Goal: Task Accomplishment & Management: Complete application form

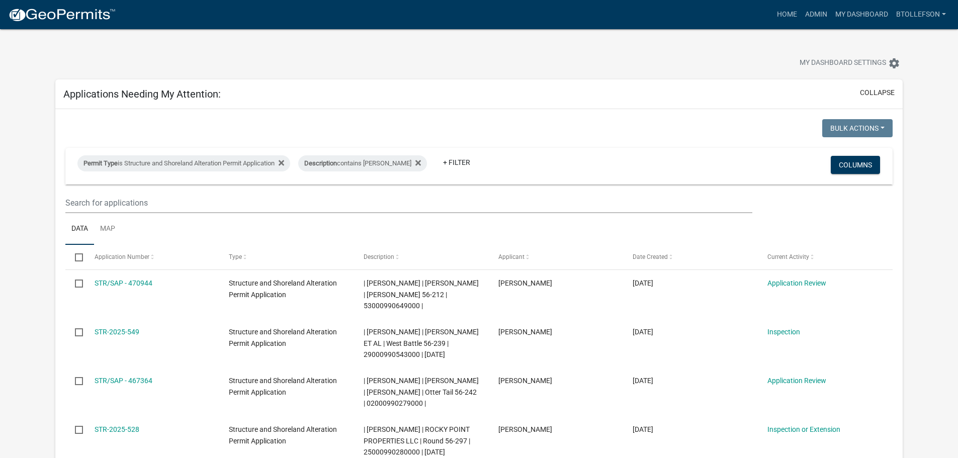
select select "3: 100"
click at [160, 162] on div "Permit Type is Structure and Shoreland Alteration Permit Application" at bounding box center [183, 163] width 213 height 16
click at [168, 202] on select "Select an option Building Contractor / Excavators (Registration) Building Contr…" at bounding box center [187, 201] width 233 height 21
select select "68d28c81-f724-4f90-9ad3-bed34bf6fb80"
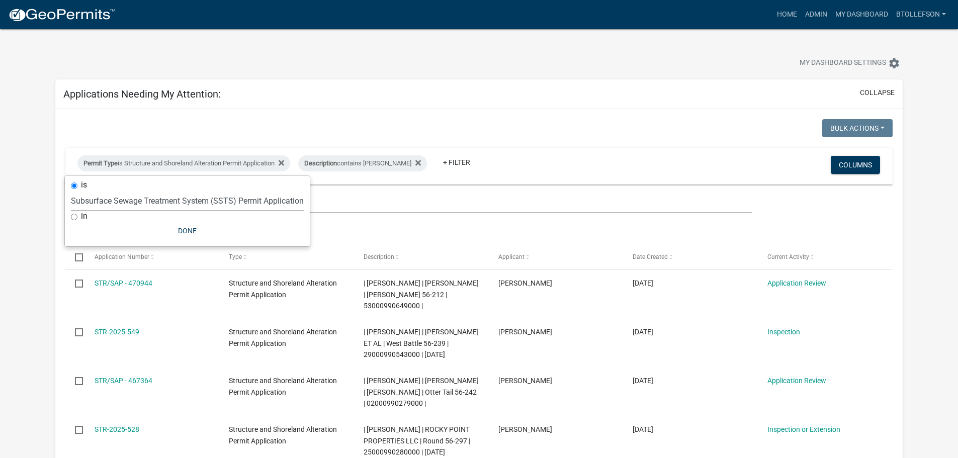
click at [88, 191] on select "Select an option Building Contractor / Excavators (Registration) Building Contr…" at bounding box center [187, 201] width 233 height 21
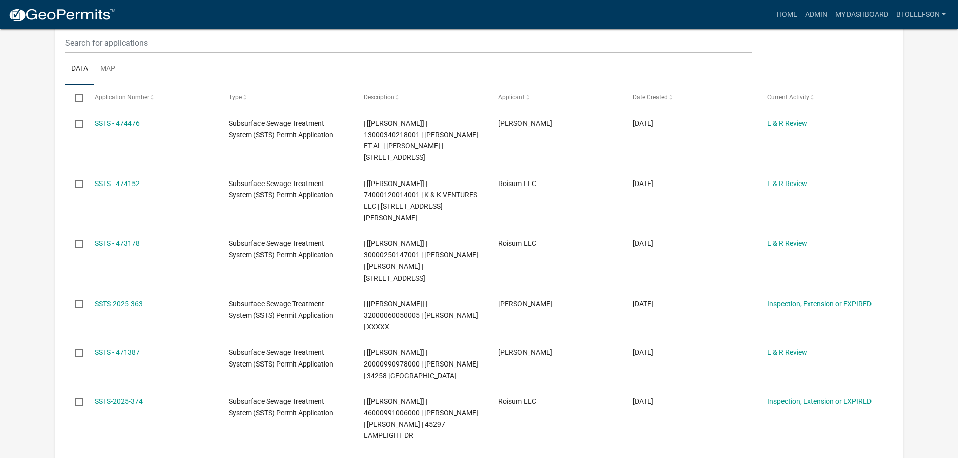
scroll to position [151, 0]
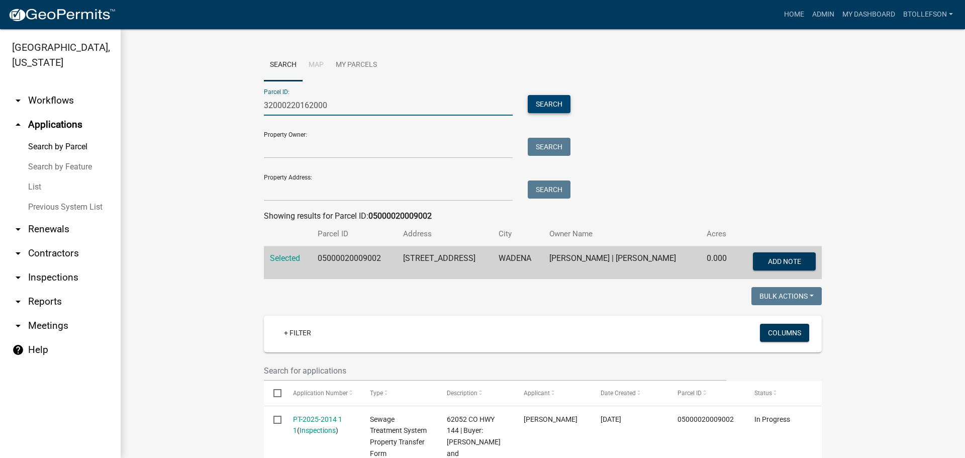
type input "32000220162000"
click at [542, 112] on button "Search" at bounding box center [549, 104] width 43 height 18
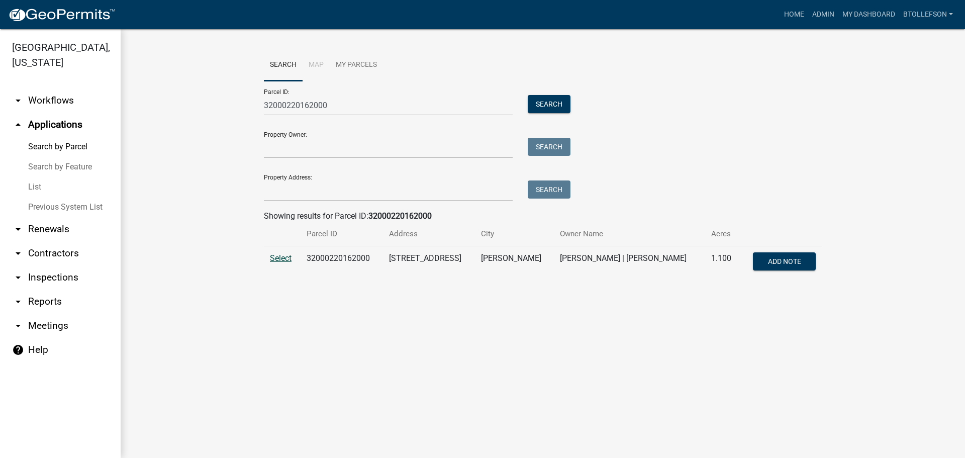
click at [284, 259] on span "Select" at bounding box center [281, 258] width 22 height 10
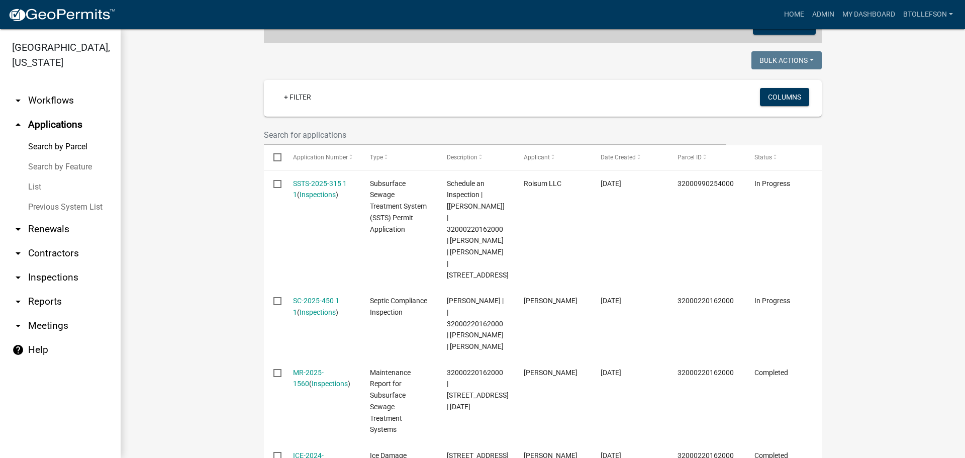
scroll to position [257, 0]
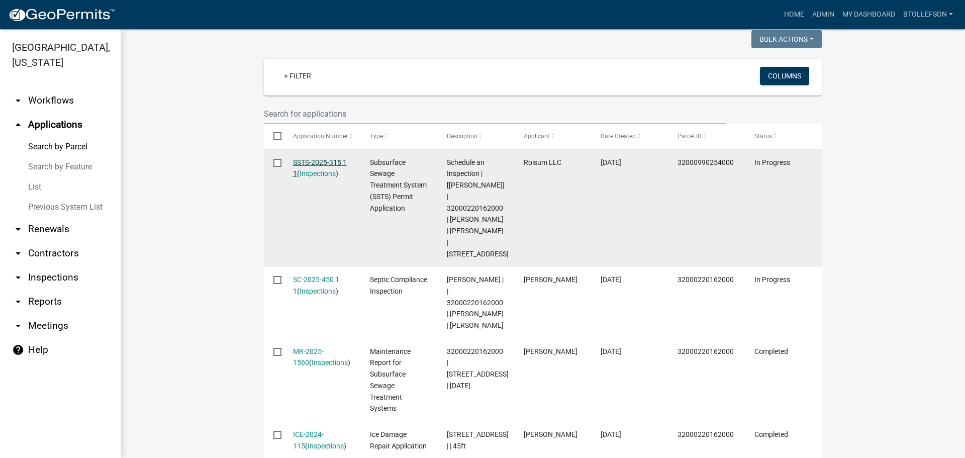
click at [310, 162] on link "SSTS-2025-315 1 1" at bounding box center [320, 168] width 54 height 20
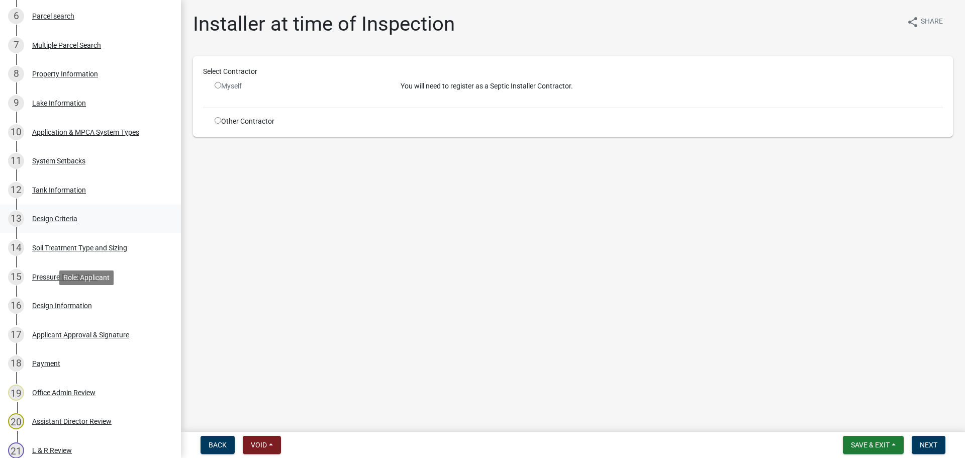
scroll to position [402, 0]
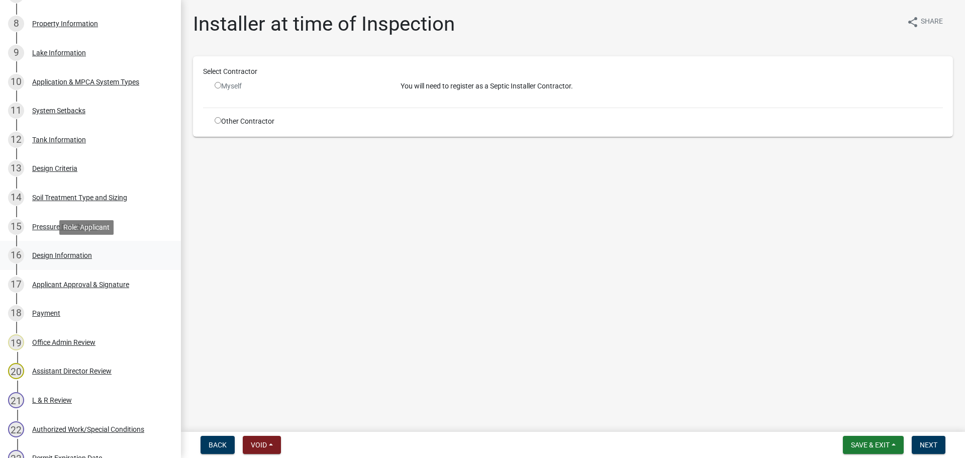
click at [80, 259] on div "Design Information" at bounding box center [62, 255] width 60 height 7
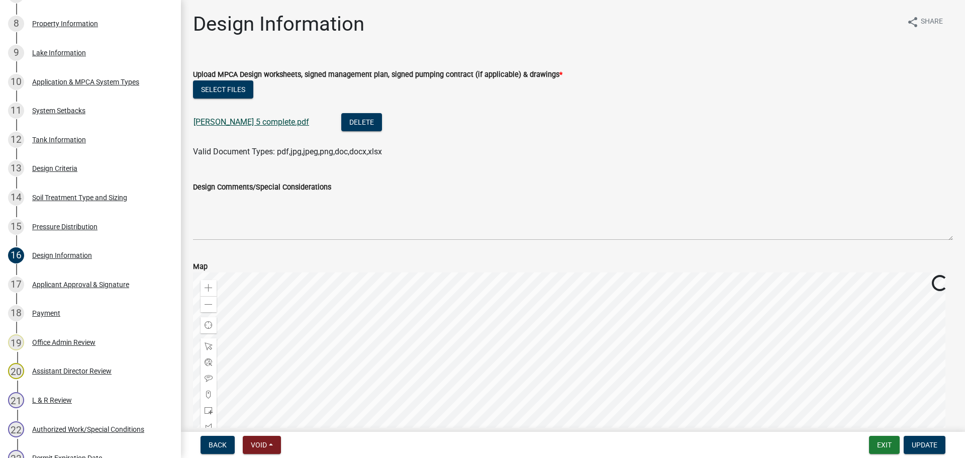
click at [238, 125] on link "[PERSON_NAME] 5 complete.pdf" at bounding box center [252, 122] width 116 height 10
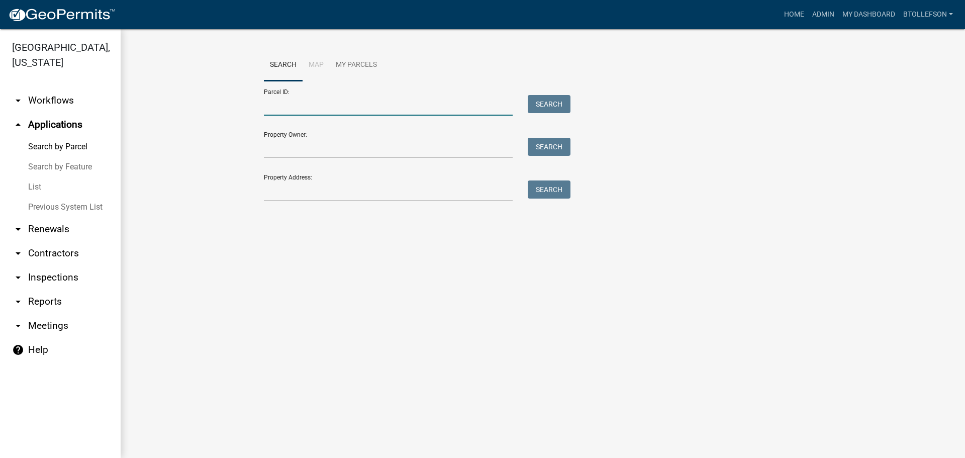
click at [405, 105] on input "Parcel ID:" at bounding box center [388, 105] width 249 height 21
paste input "53000130074002"
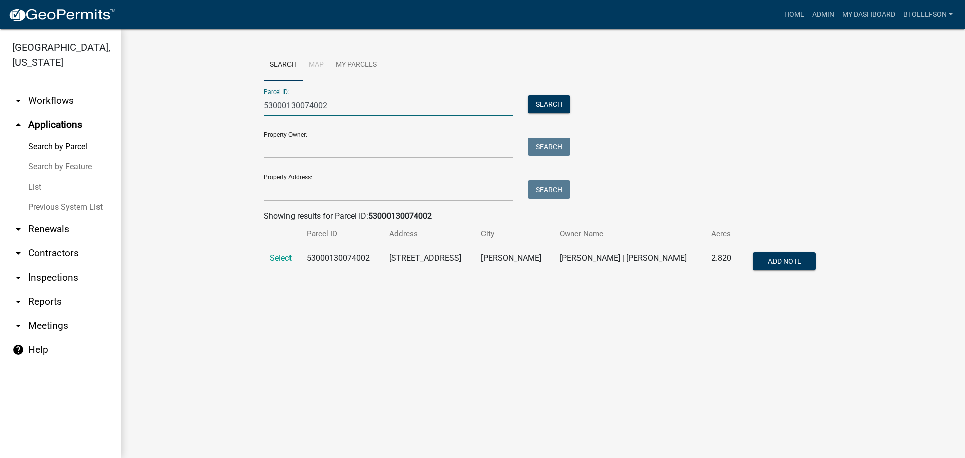
type input "53000130074002"
click at [283, 259] on span "Select" at bounding box center [281, 258] width 22 height 10
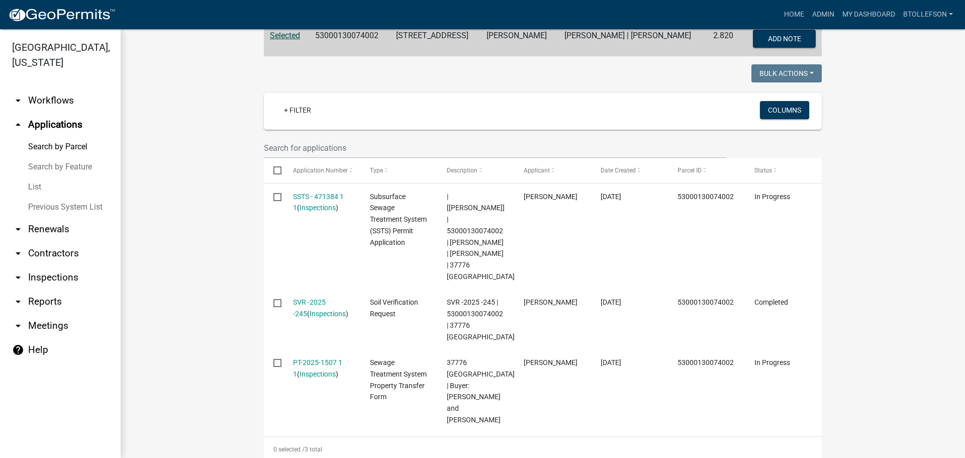
scroll to position [251, 0]
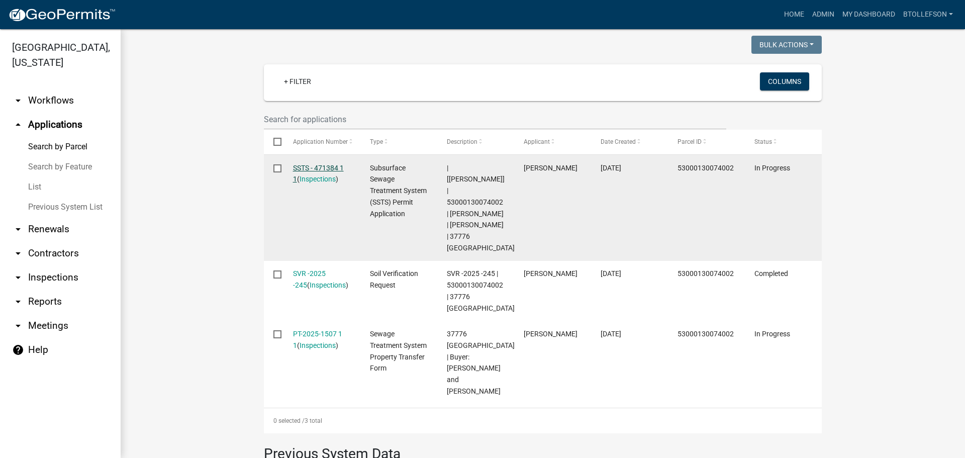
click at [303, 167] on link "SSTS - 471384 1 1" at bounding box center [318, 174] width 51 height 20
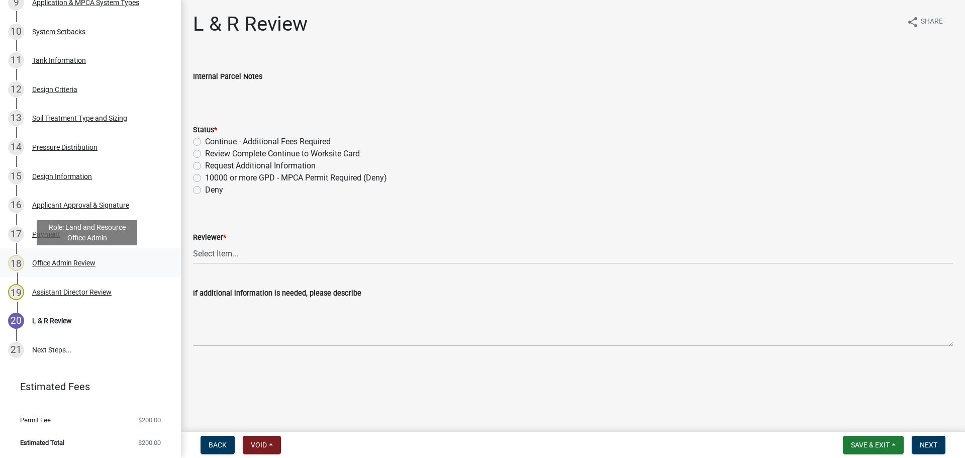
scroll to position [402, 0]
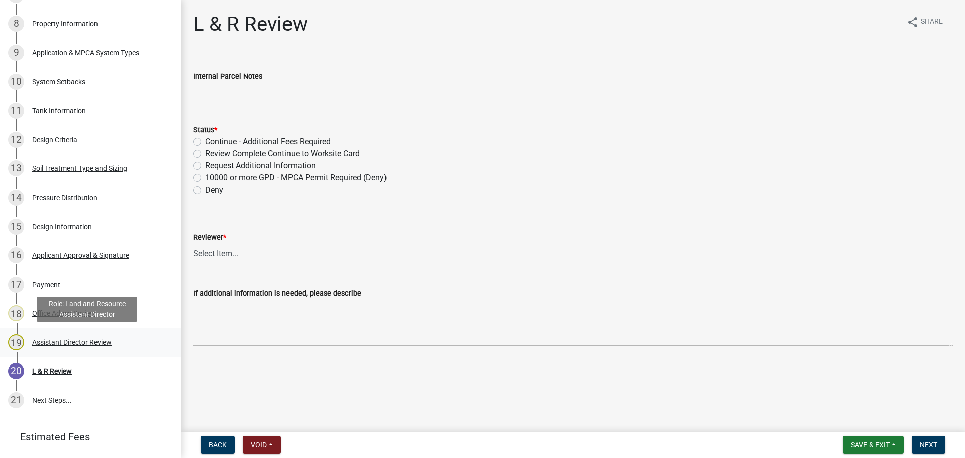
click at [84, 346] on div "19 Assistant Director Review" at bounding box center [86, 342] width 157 height 16
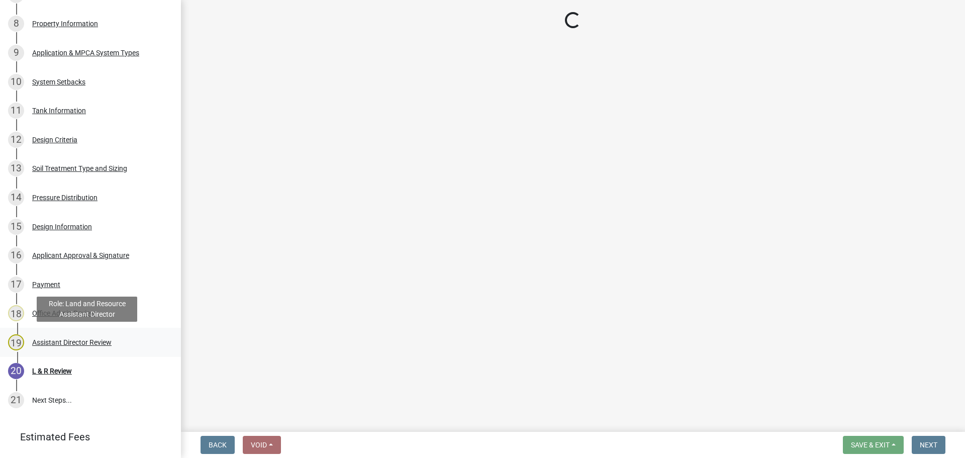
select select "46a67eee-2c7d-4579-9973-15a8b9f9d8c4"
select select "f6a741f6-6d10-4601-9562-2e8ce244b7e0"
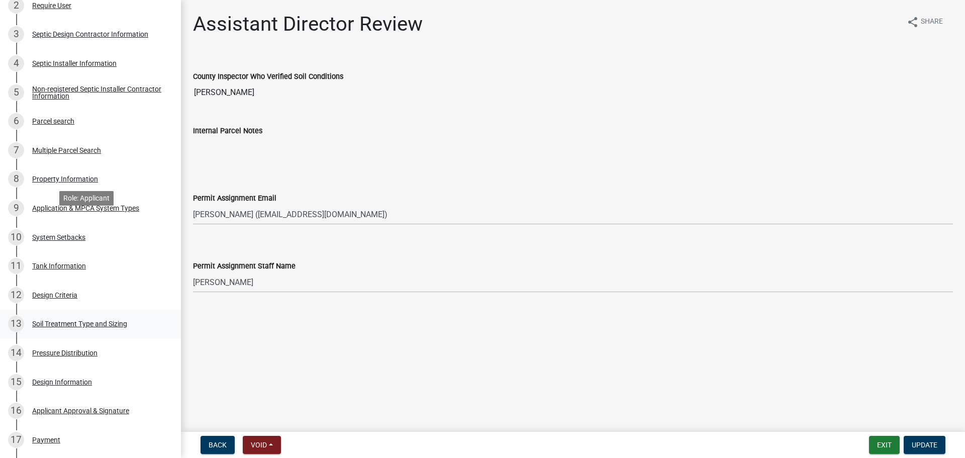
scroll to position [101, 0]
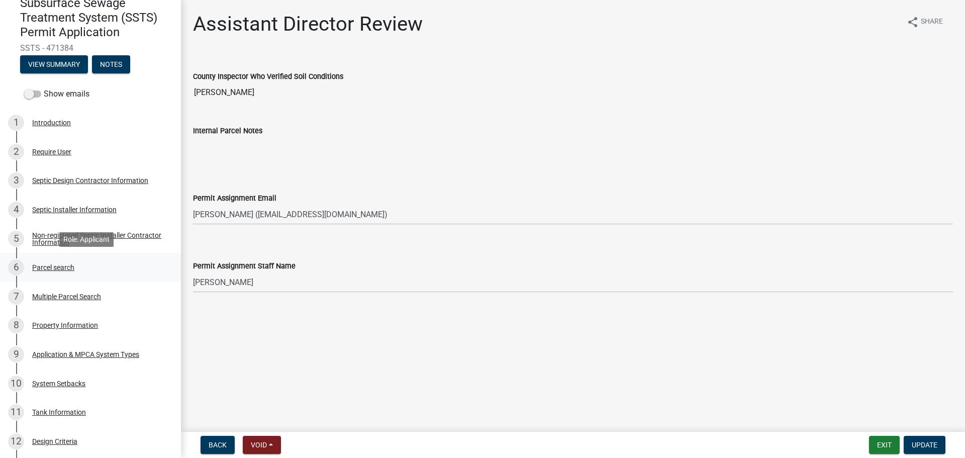
drag, startPoint x: 64, startPoint y: 262, endPoint x: 65, endPoint y: 256, distance: 6.1
click at [65, 262] on div "6 Parcel search" at bounding box center [86, 267] width 157 height 16
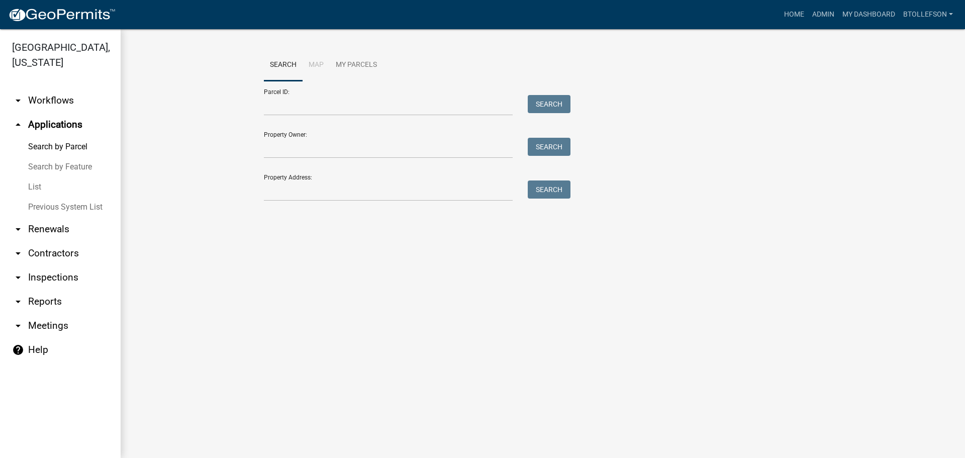
click at [61, 100] on link "arrow_drop_down Workflows" at bounding box center [60, 100] width 121 height 24
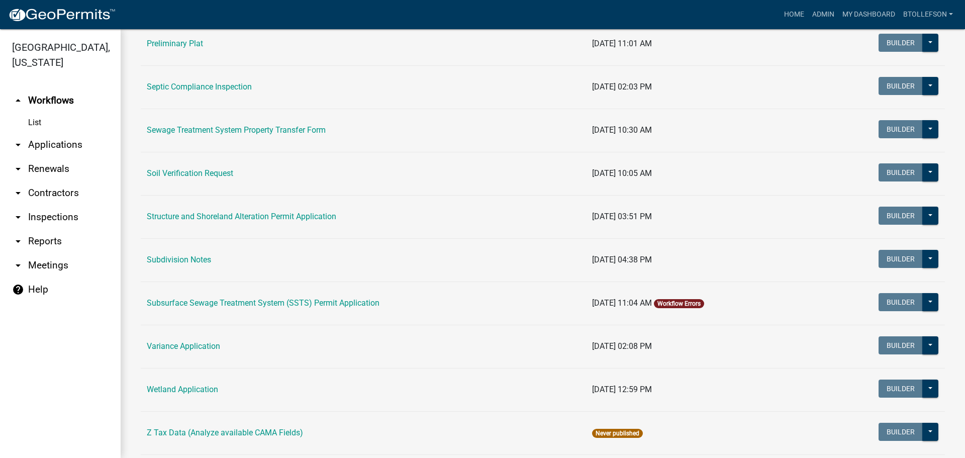
scroll to position [553, 0]
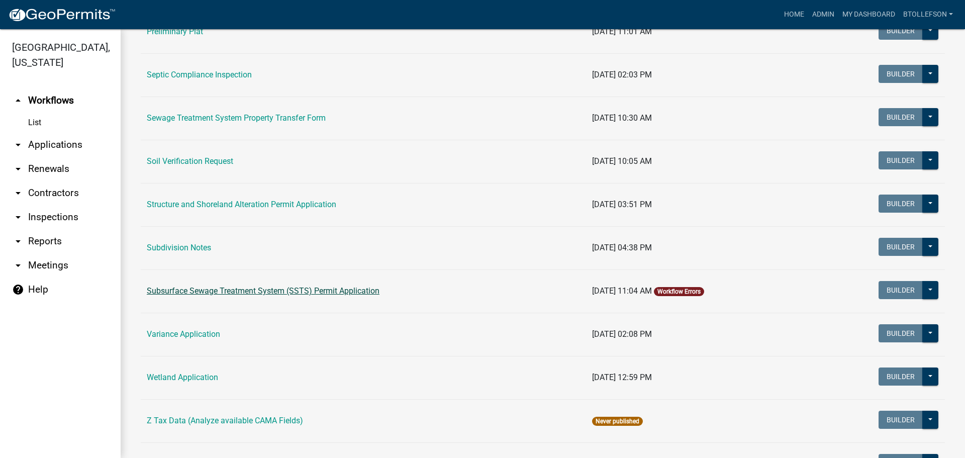
click at [246, 294] on link "Subsurface Sewage Treatment System (SSTS) Permit Application" at bounding box center [263, 291] width 233 height 10
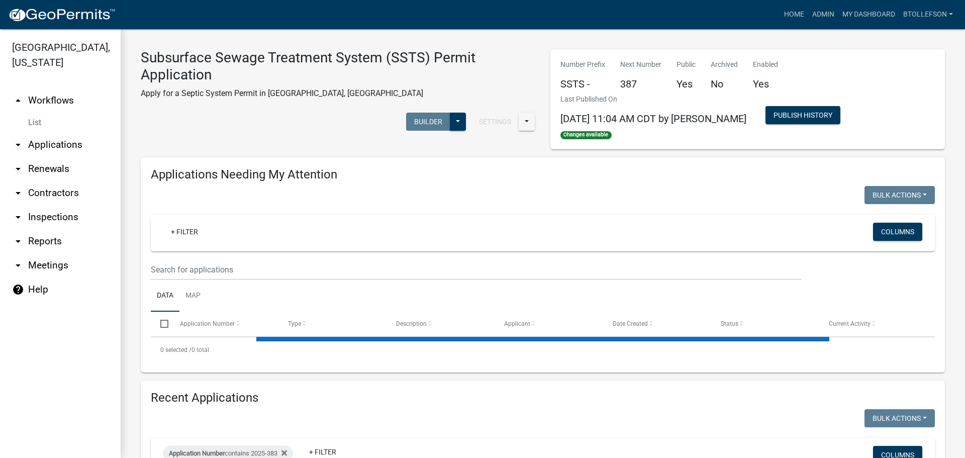
select select "3: 100"
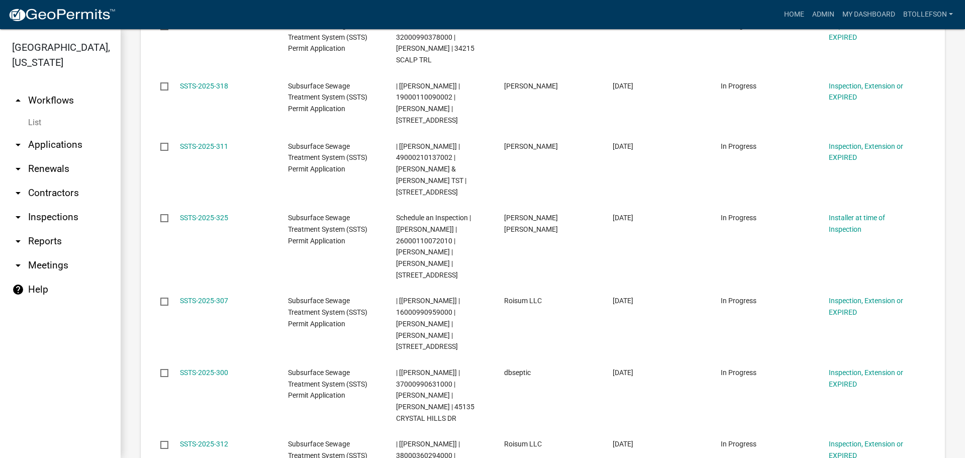
scroll to position [5782, 0]
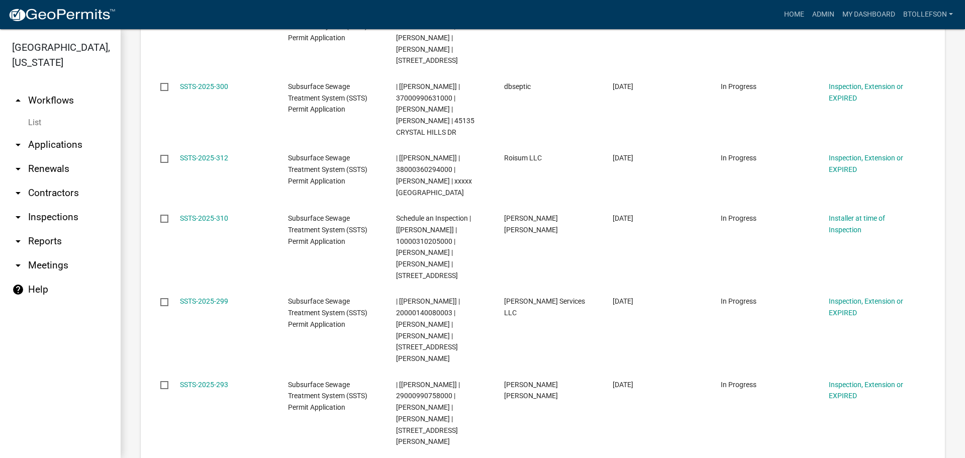
drag, startPoint x: 138, startPoint y: 226, endPoint x: 129, endPoint y: 215, distance: 14.2
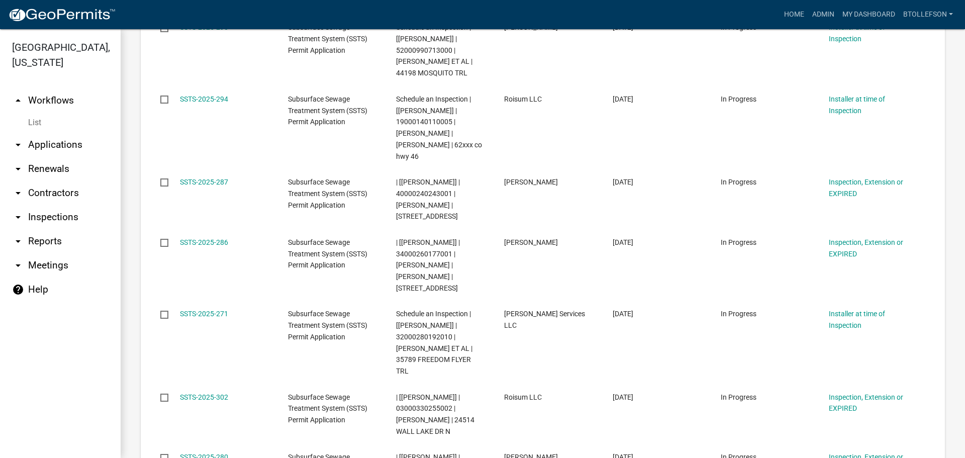
scroll to position [6769, 0]
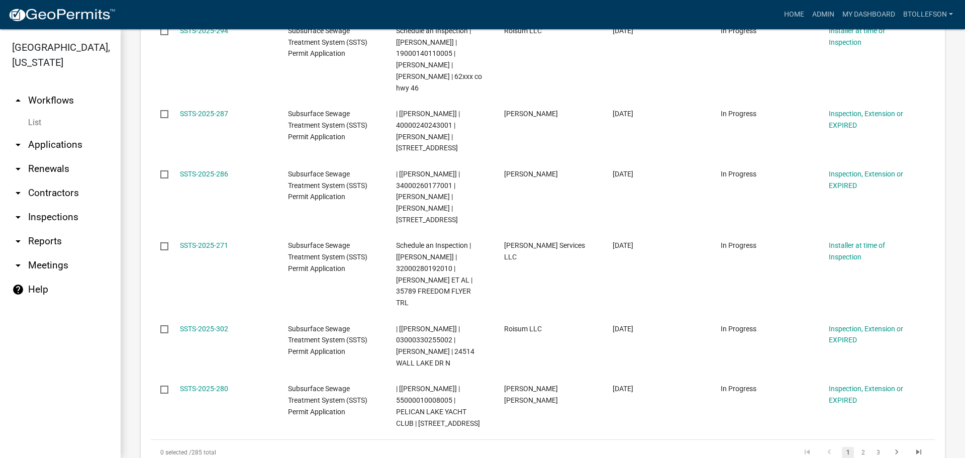
click at [234, 257] on input "2025-383" at bounding box center [233, 258] width 92 height 21
type input "2025-"
select select "3: 100"
type input "2025-182"
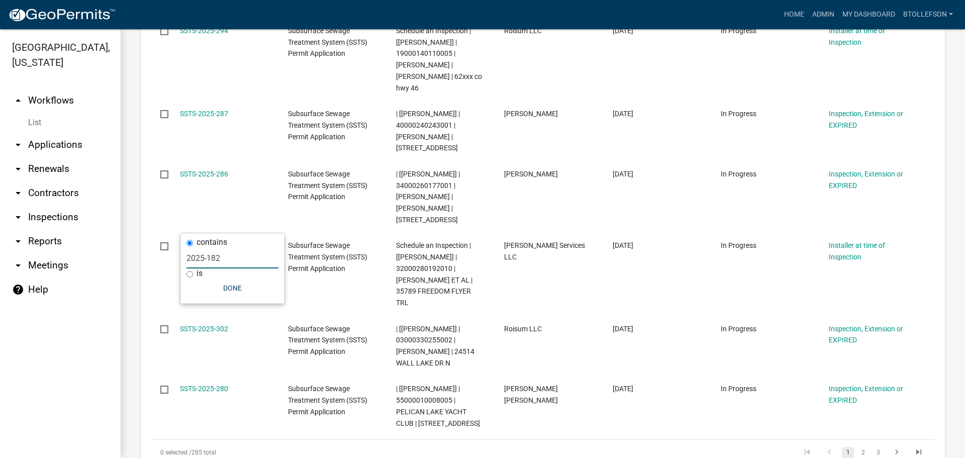
scroll to position [6758, 0]
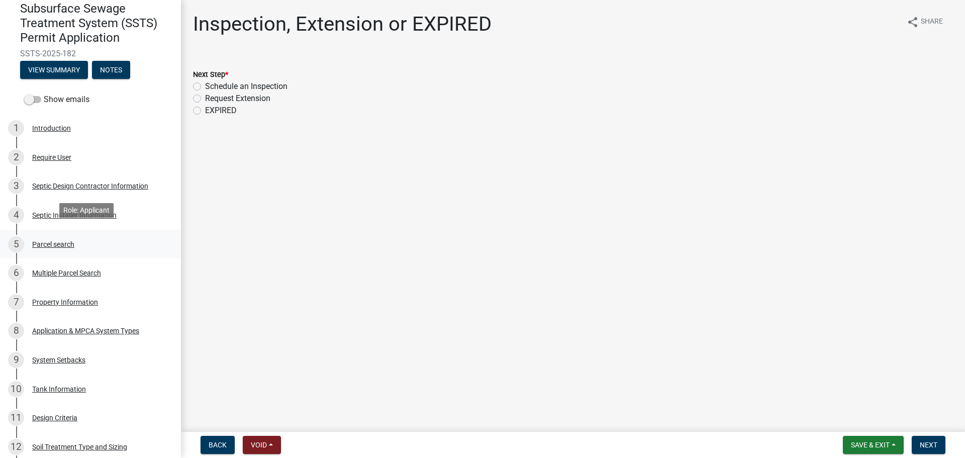
scroll to position [151, 0]
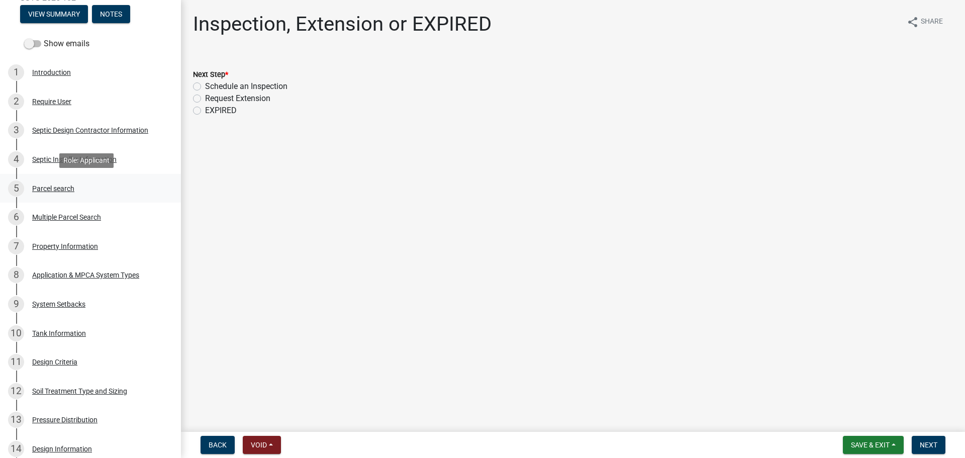
click at [78, 189] on div "5 Parcel search" at bounding box center [86, 188] width 157 height 16
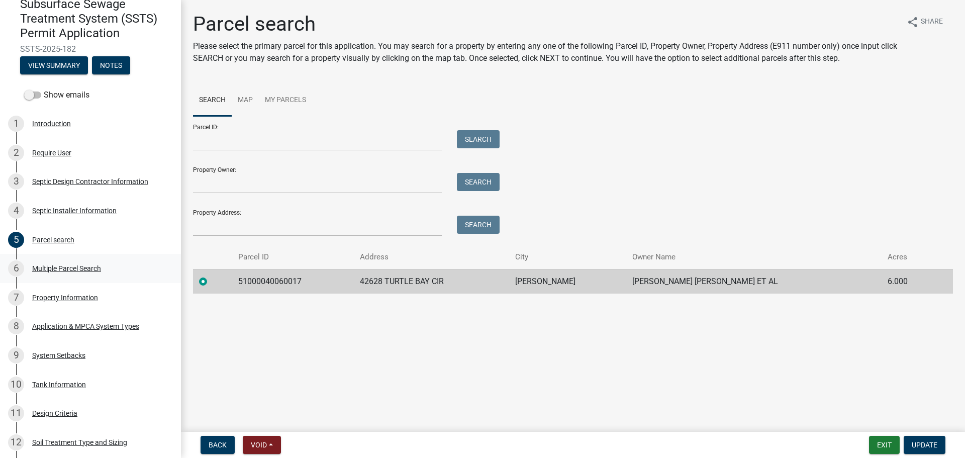
scroll to position [101, 0]
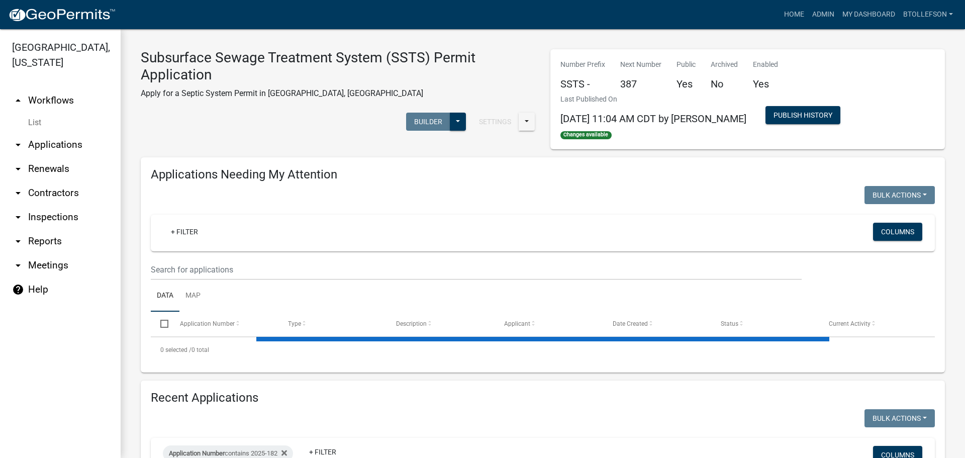
select select "3: 100"
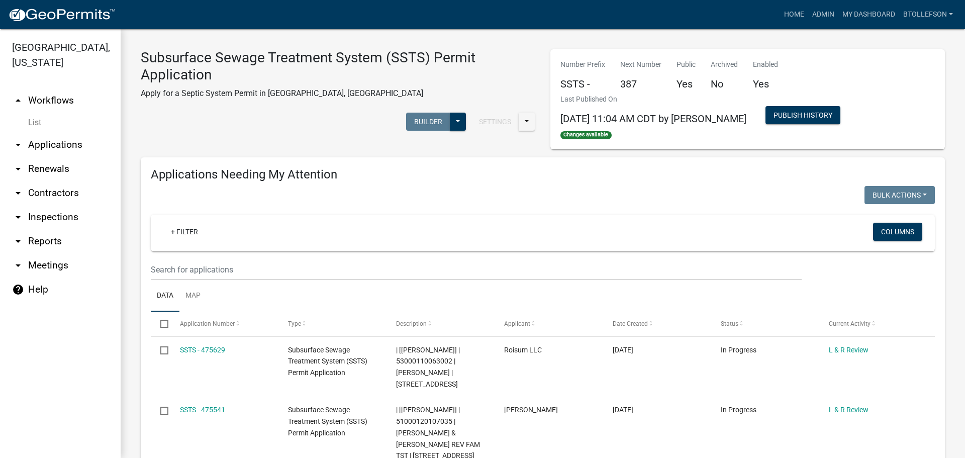
click at [56, 146] on link "arrow_drop_down Applications" at bounding box center [60, 145] width 121 height 24
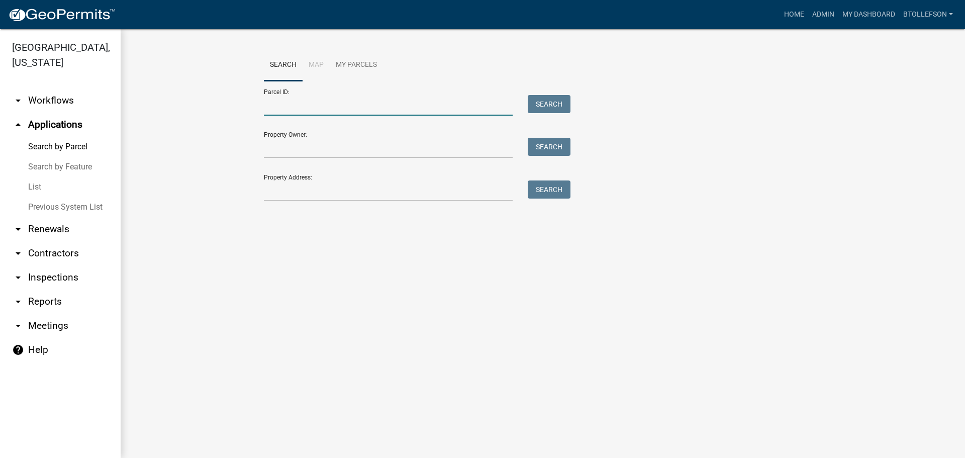
click at [300, 110] on input "Parcel ID:" at bounding box center [388, 105] width 249 height 21
paste input "57000320198000"
click at [555, 103] on button "Search" at bounding box center [549, 104] width 43 height 18
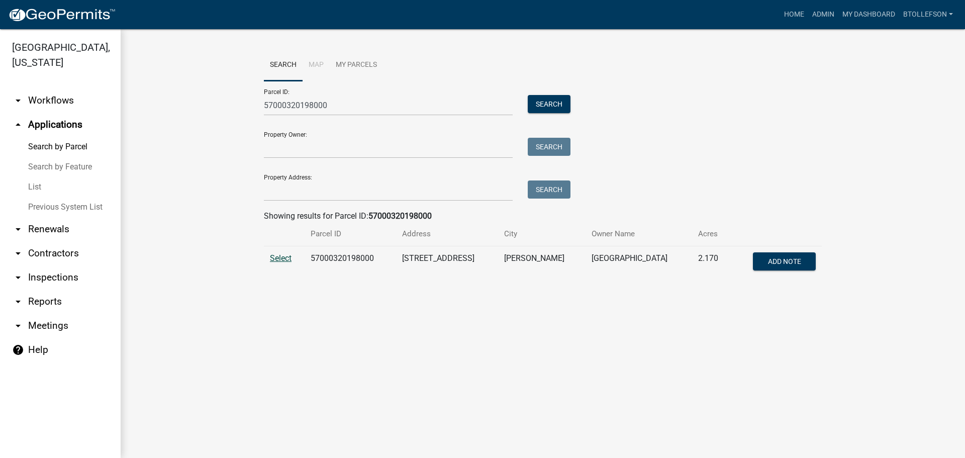
click at [286, 260] on span "Select" at bounding box center [281, 258] width 22 height 10
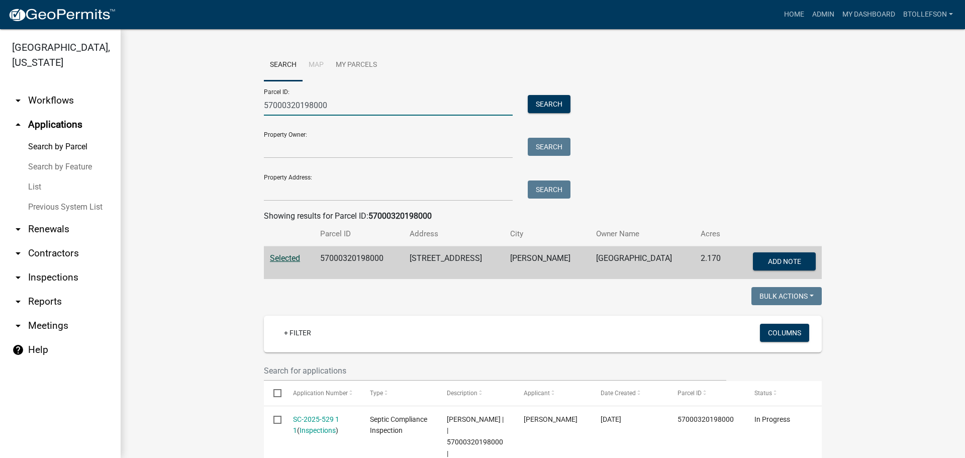
drag, startPoint x: 318, startPoint y: 107, endPoint x: 247, endPoint y: 105, distance: 70.9
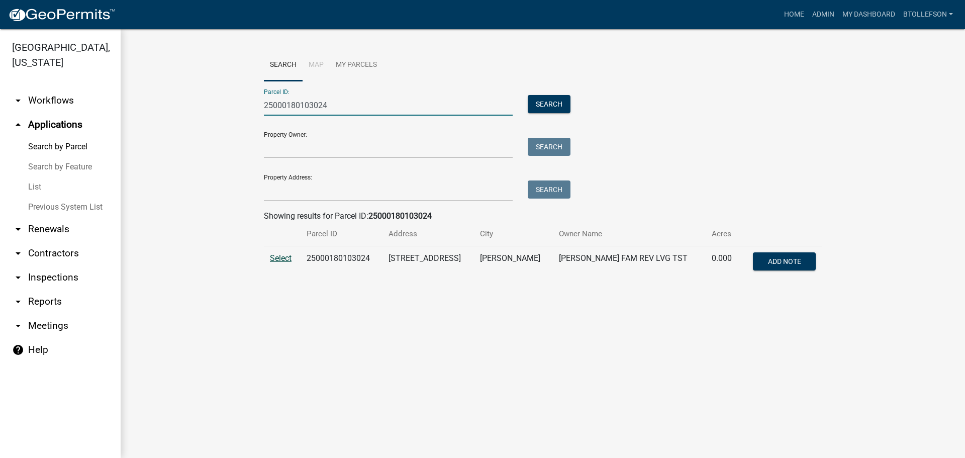
type input "25000180103024"
click at [287, 258] on span "Select" at bounding box center [281, 258] width 22 height 10
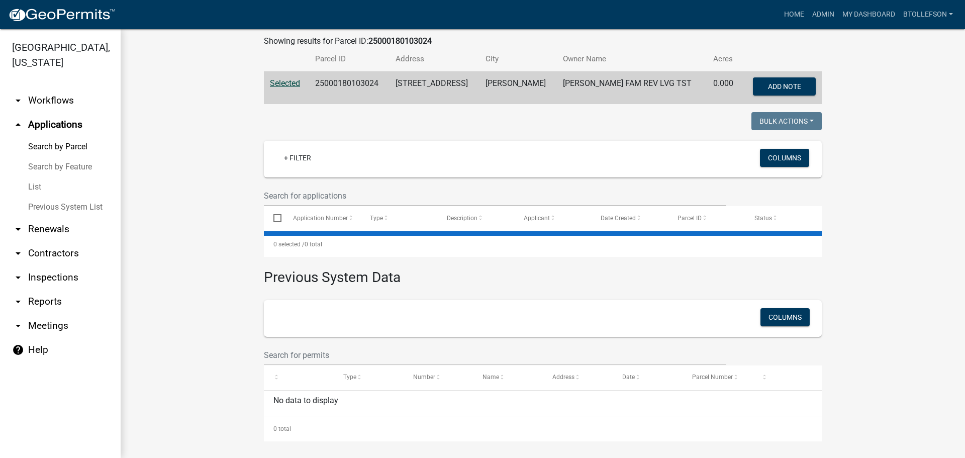
scroll to position [178, 0]
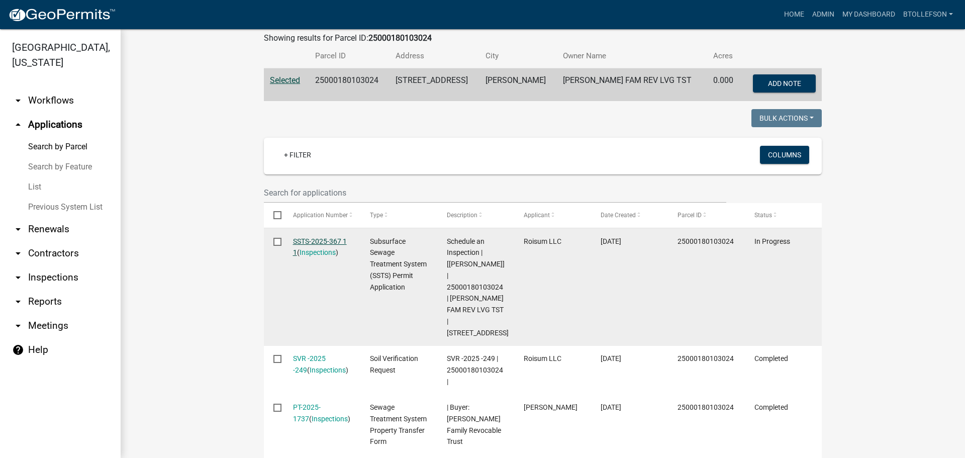
click at [327, 239] on link "SSTS-2025-367 1 1" at bounding box center [320, 247] width 54 height 20
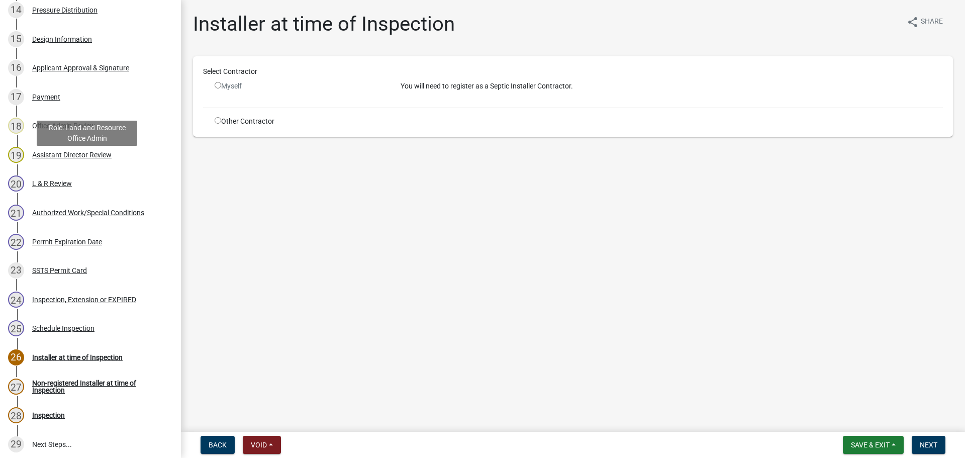
scroll to position [603, 0]
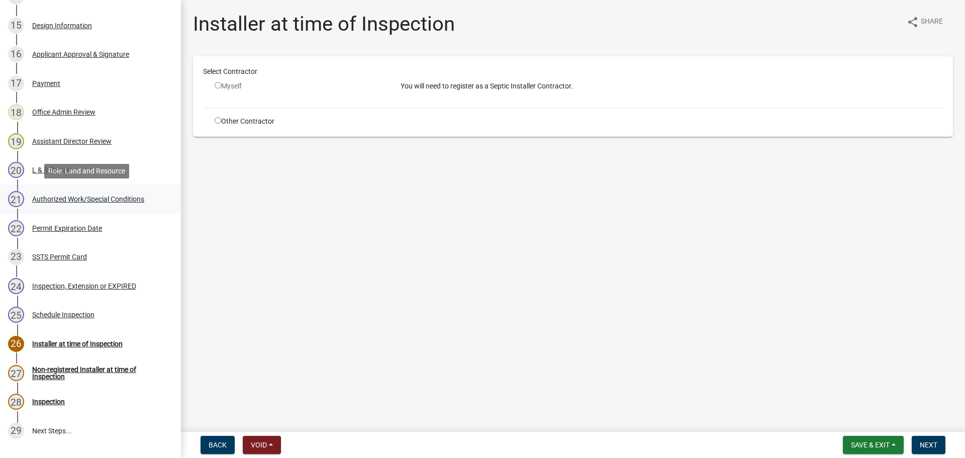
click at [65, 201] on div "Authorized Work/Special Conditions" at bounding box center [88, 199] width 112 height 7
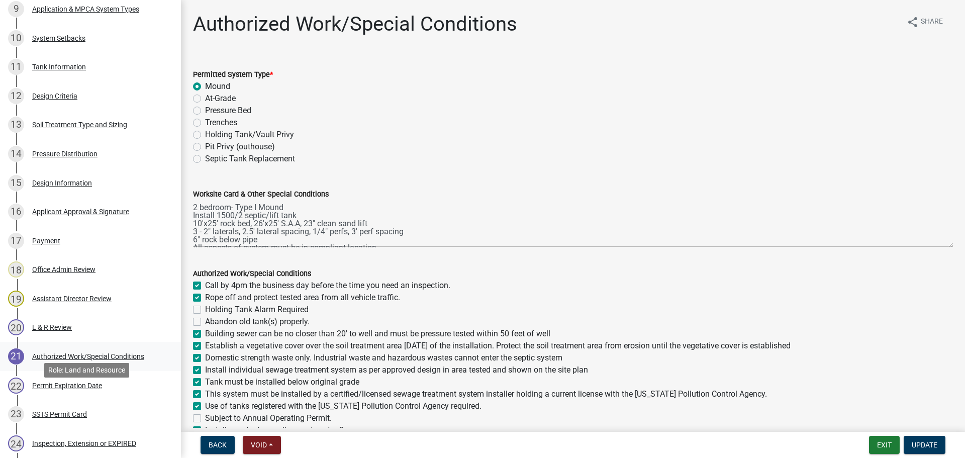
scroll to position [402, 0]
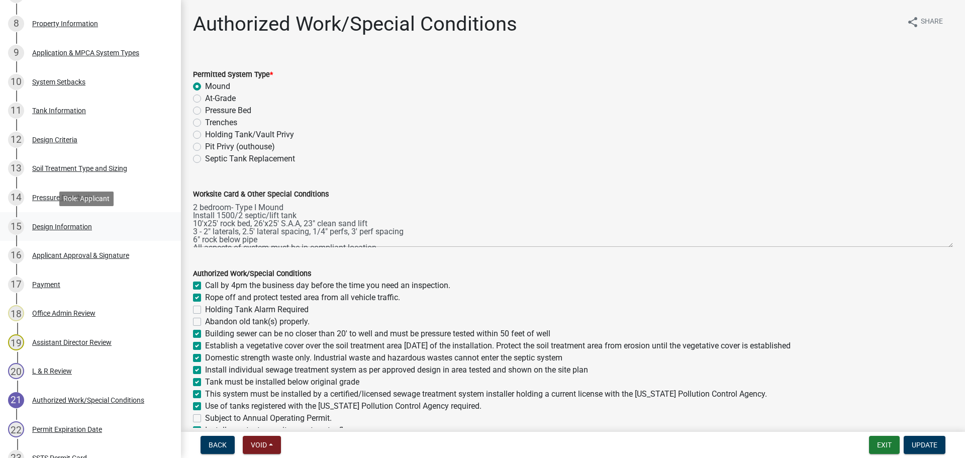
click at [71, 227] on div "Design Information" at bounding box center [62, 226] width 60 height 7
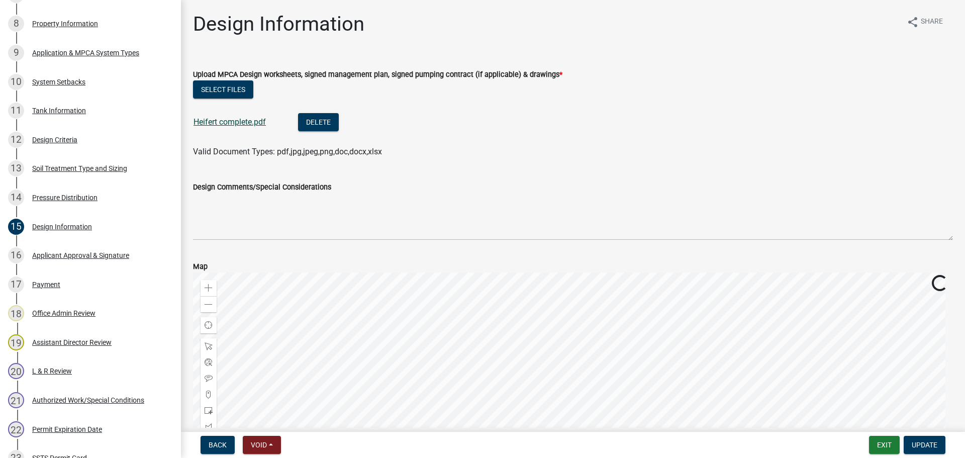
click at [234, 121] on link "Heifert complete.pdf" at bounding box center [230, 122] width 72 height 10
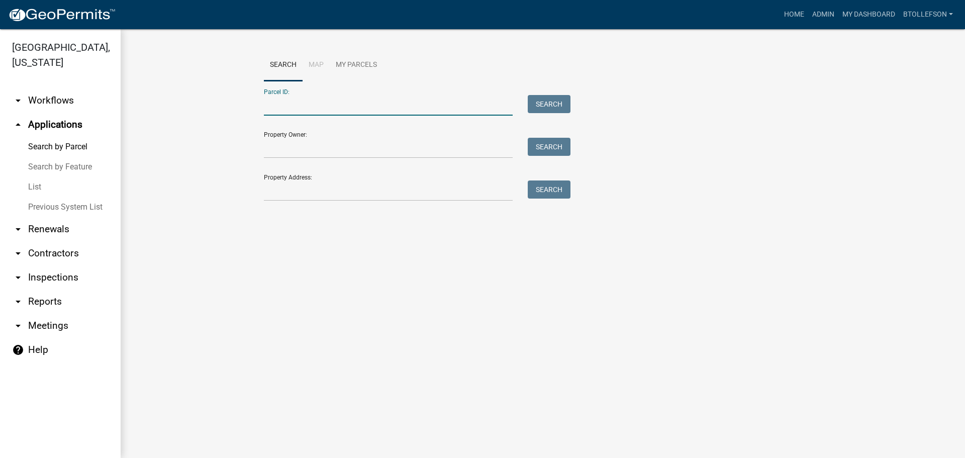
click at [355, 97] on input "Parcel ID:" at bounding box center [388, 105] width 249 height 21
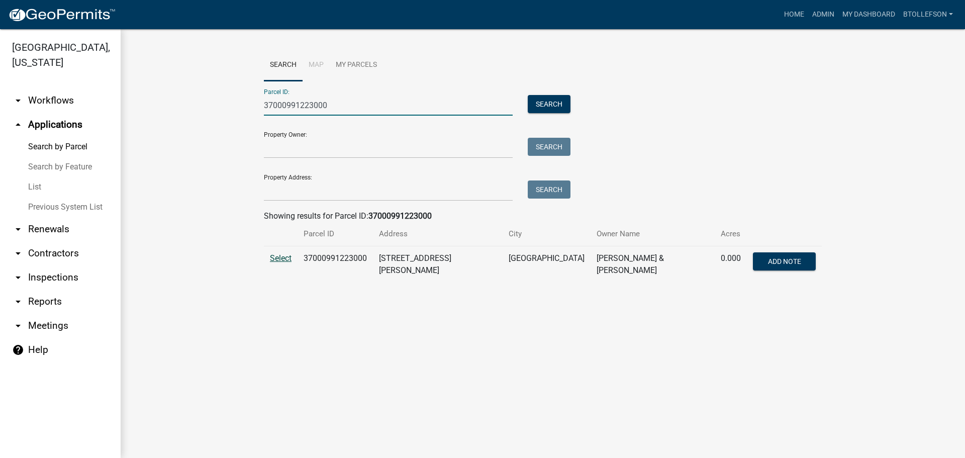
type input "37000991223000"
click at [280, 255] on span "Select" at bounding box center [281, 258] width 22 height 10
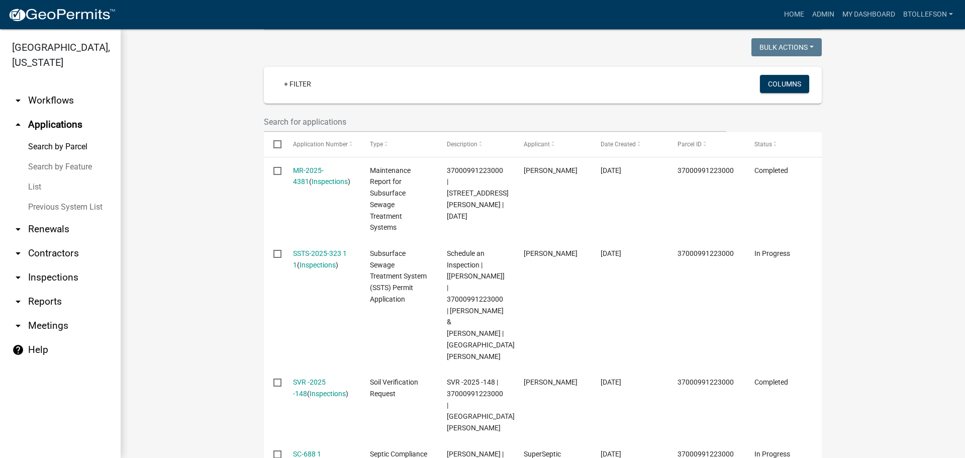
scroll to position [302, 0]
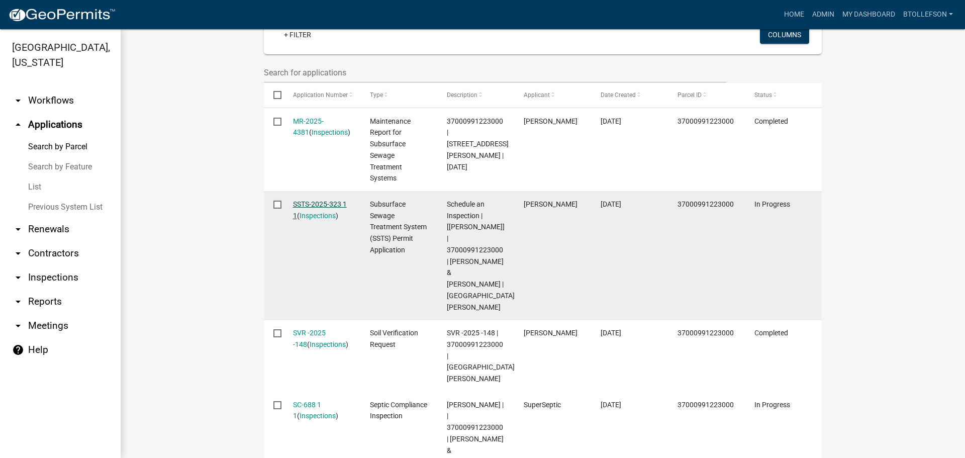
click at [310, 200] on link "SSTS-2025-323 1 1" at bounding box center [320, 210] width 54 height 20
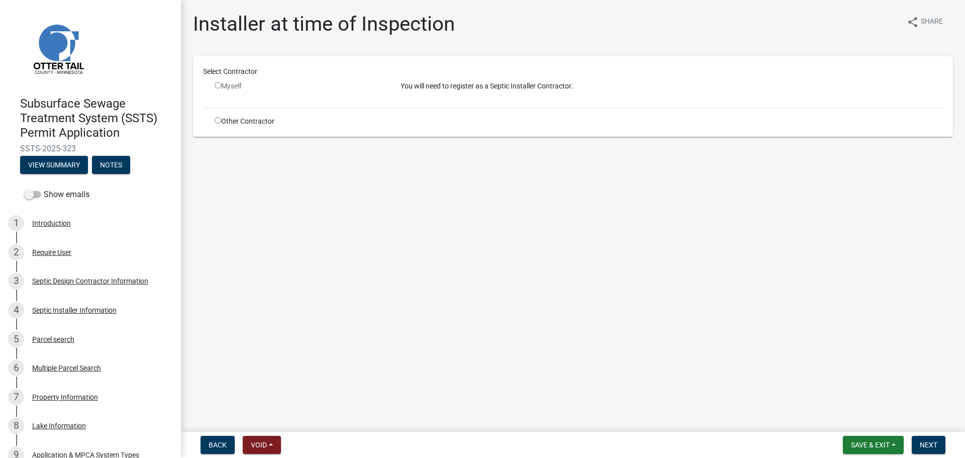
click at [213, 125] on div "Other Contractor" at bounding box center [300, 121] width 186 height 11
click at [219, 120] on input "radio" at bounding box center [218, 120] width 7 height 7
radio input "true"
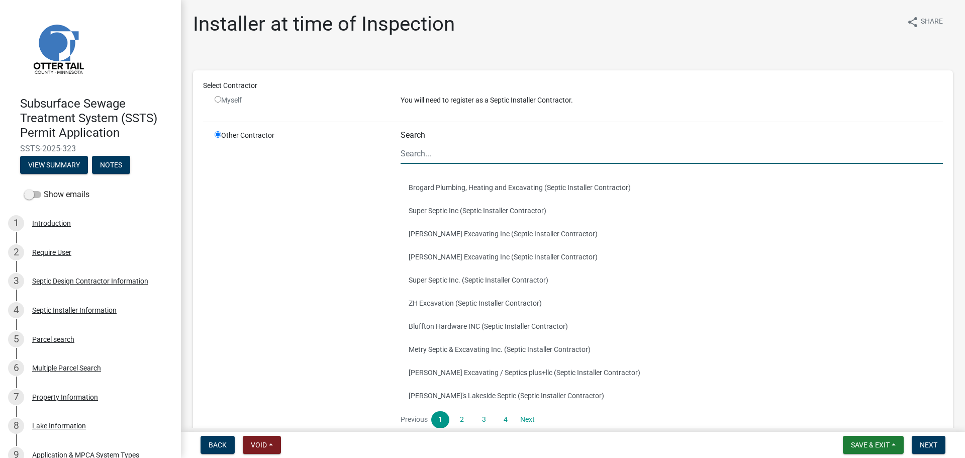
click at [470, 158] on input "Search" at bounding box center [672, 153] width 542 height 21
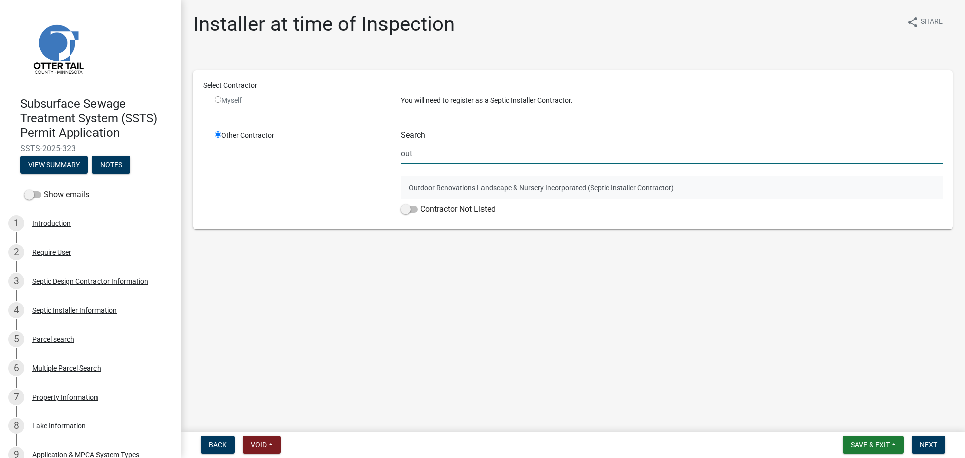
type input "out"
click at [535, 176] on button "Outdoor Renovations Landscape & Nursery Incorporated (Septic Installer Contract…" at bounding box center [672, 187] width 542 height 23
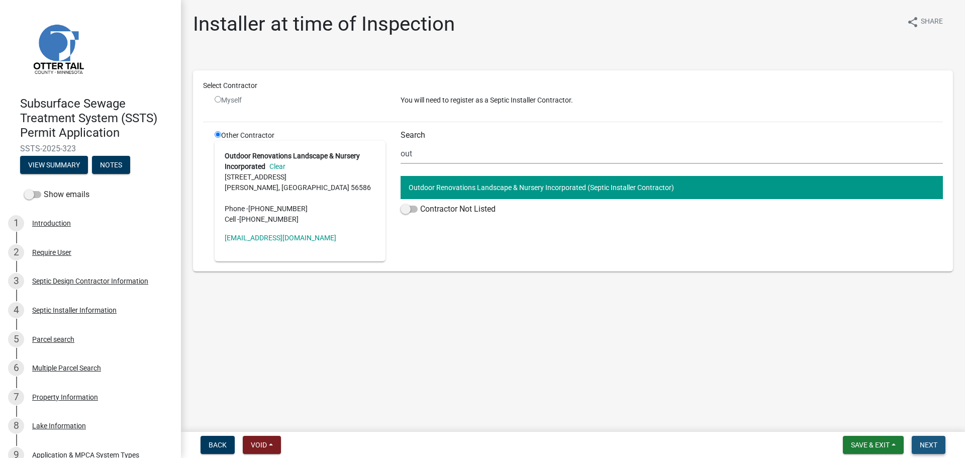
click at [931, 448] on span "Next" at bounding box center [929, 445] width 18 height 8
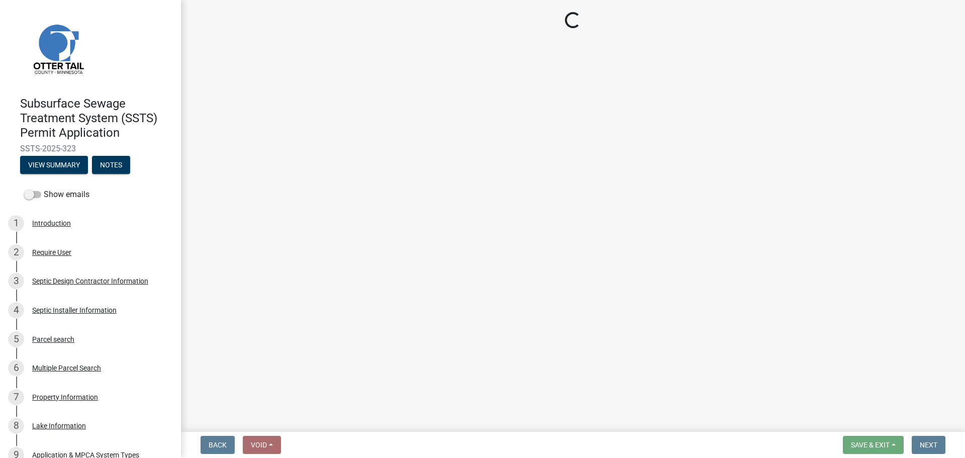
select select "710d5f49-2663-4e73-9718-d0c4e189f5ed"
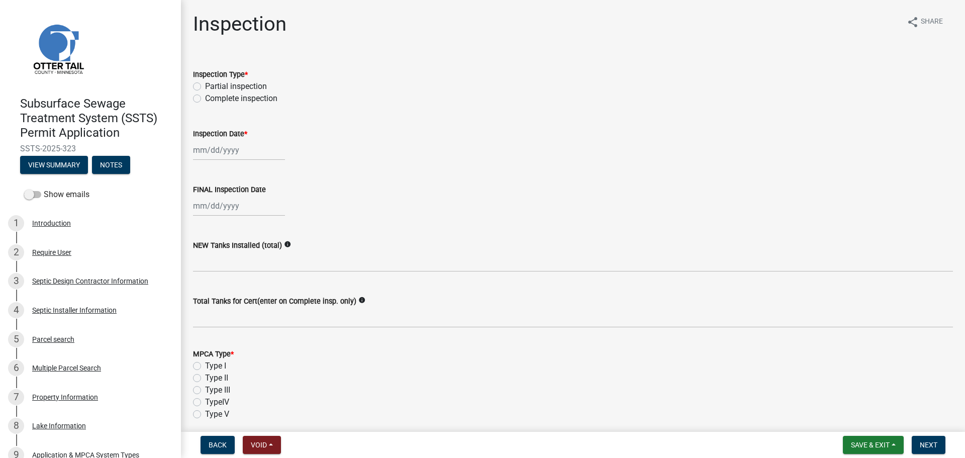
click at [205, 98] on label "Complete inspection" at bounding box center [241, 99] width 72 height 12
click at [205, 98] on input "Complete inspection" at bounding box center [208, 96] width 7 height 7
radio input "true"
click at [237, 149] on div at bounding box center [239, 150] width 92 height 21
select select "9"
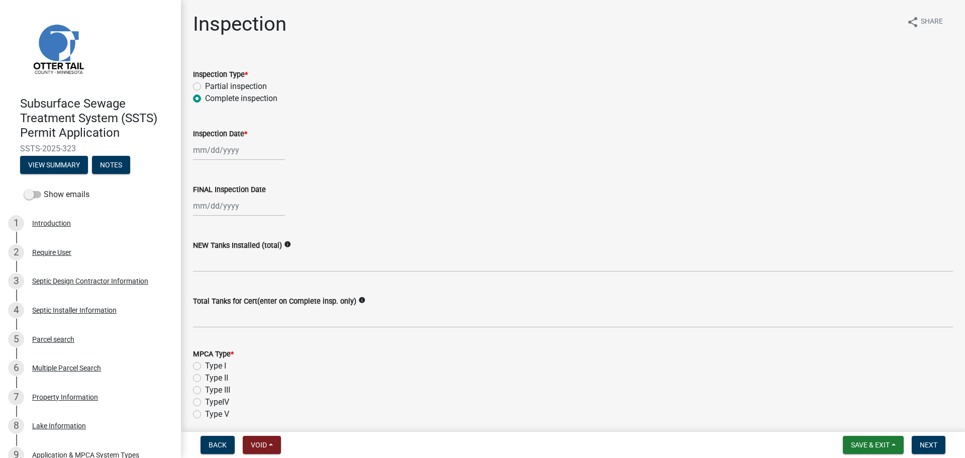
select select "2025"
click at [204, 222] on div "8" at bounding box center [203, 220] width 16 height 16
type input "[DATE]"
click at [221, 147] on div "[DATE]" at bounding box center [239, 150] width 92 height 21
select select "9"
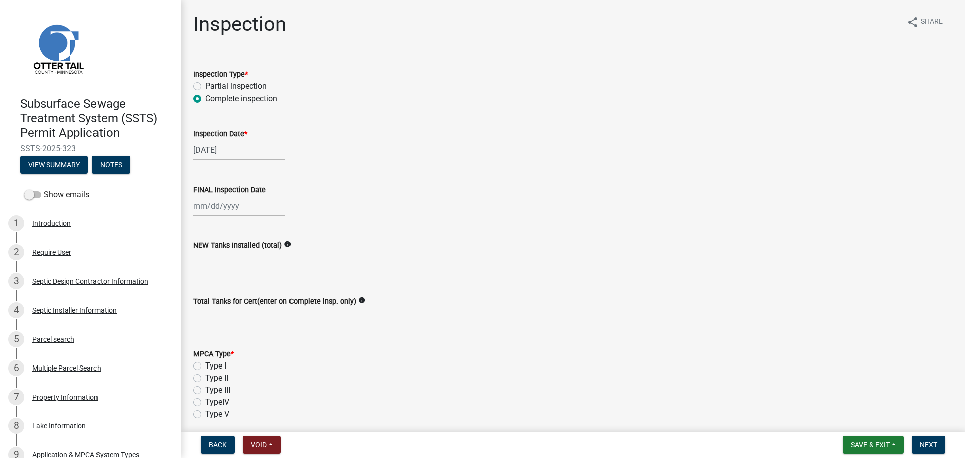
select select "2025"
click at [220, 215] on div "9" at bounding box center [219, 220] width 16 height 16
type input "[DATE]"
select select "9"
select select "2025"
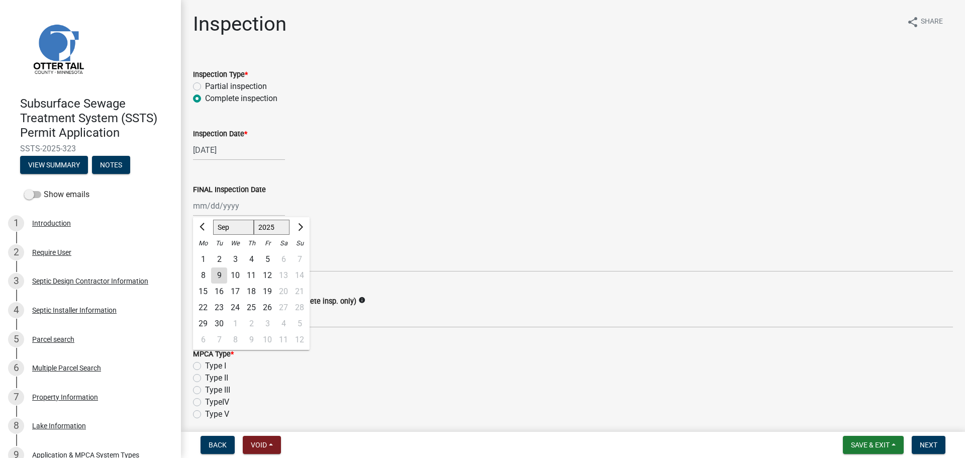
click at [231, 201] on div "[PERSON_NAME] Feb Mar Apr [PERSON_NAME][DATE] Oct Nov [DATE] 1526 1527 1528 152…" at bounding box center [239, 206] width 92 height 21
drag, startPoint x: 221, startPoint y: 275, endPoint x: 352, endPoint y: 254, distance: 132.9
click at [220, 275] on div "9" at bounding box center [219, 275] width 16 height 16
type input "[DATE]"
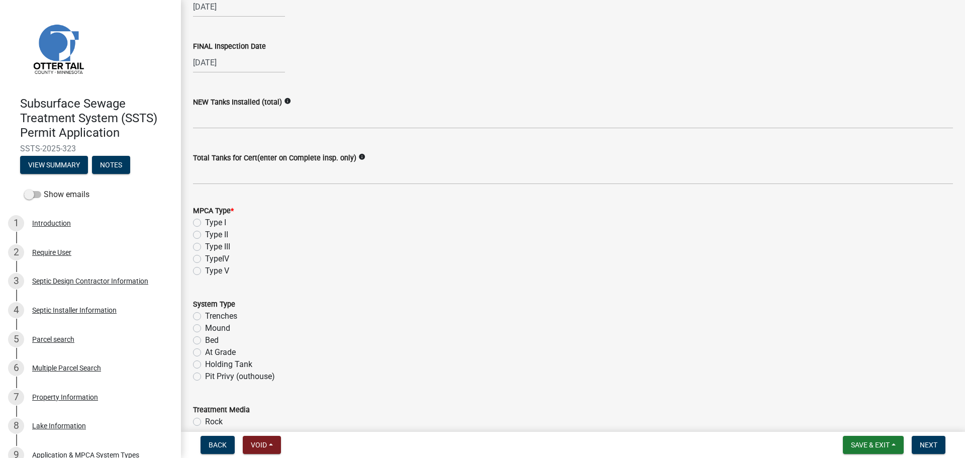
scroll to position [151, 0]
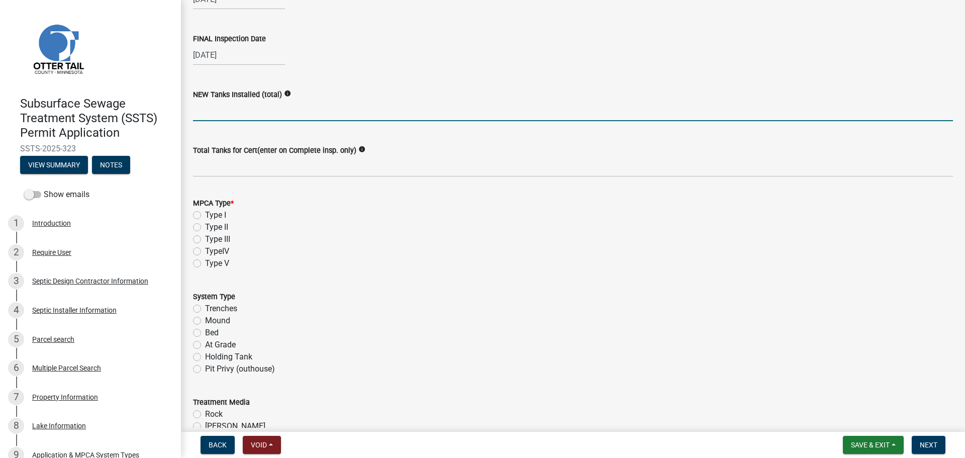
click at [282, 113] on input "text" at bounding box center [573, 111] width 760 height 21
type input "2"
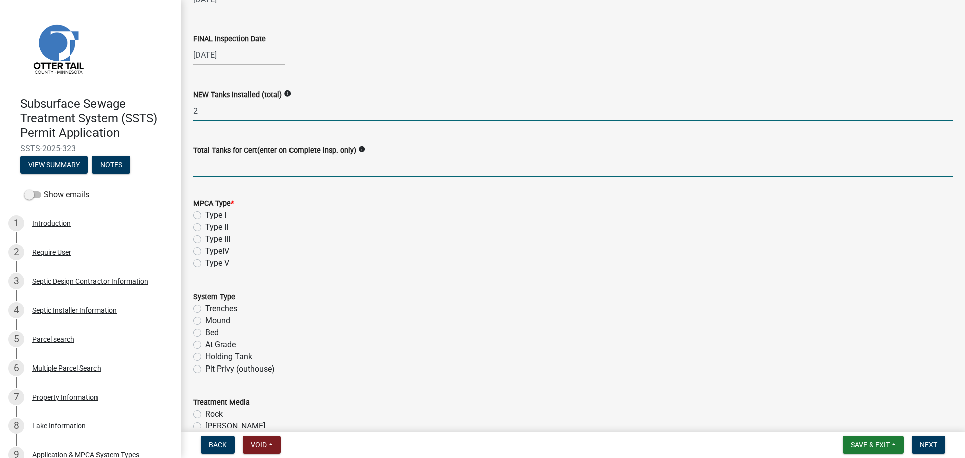
click at [227, 176] on input "Total Tanks for Cert(enter on Complete insp. only)" at bounding box center [573, 166] width 760 height 21
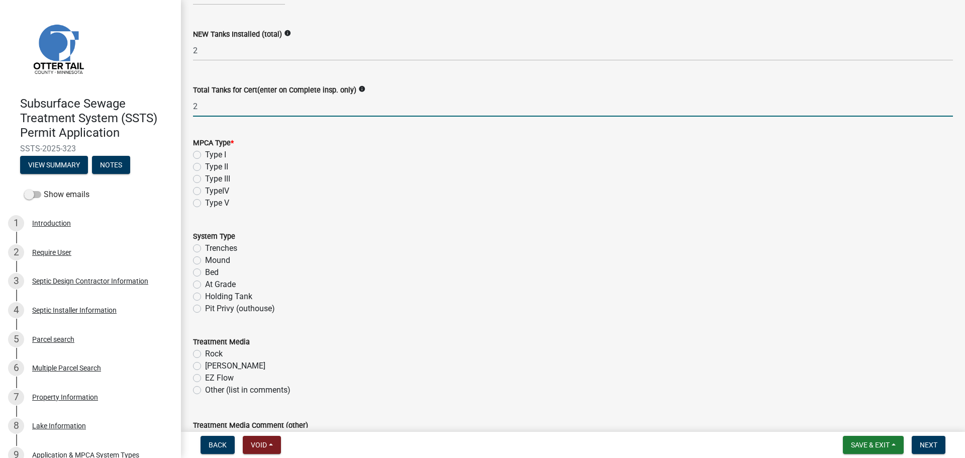
scroll to position [251, 0]
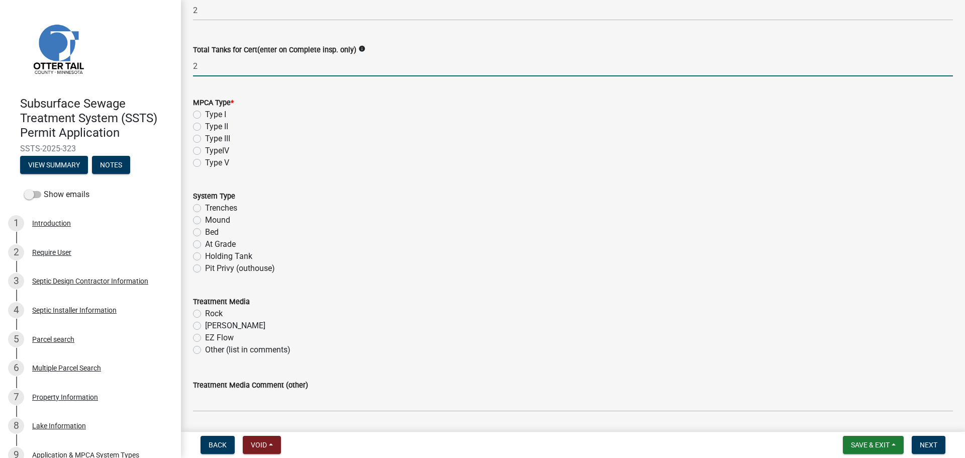
type input "2"
click at [205, 112] on label "Type I" at bounding box center [215, 115] width 21 height 12
click at [205, 112] on input "Type I" at bounding box center [208, 112] width 7 height 7
radio input "true"
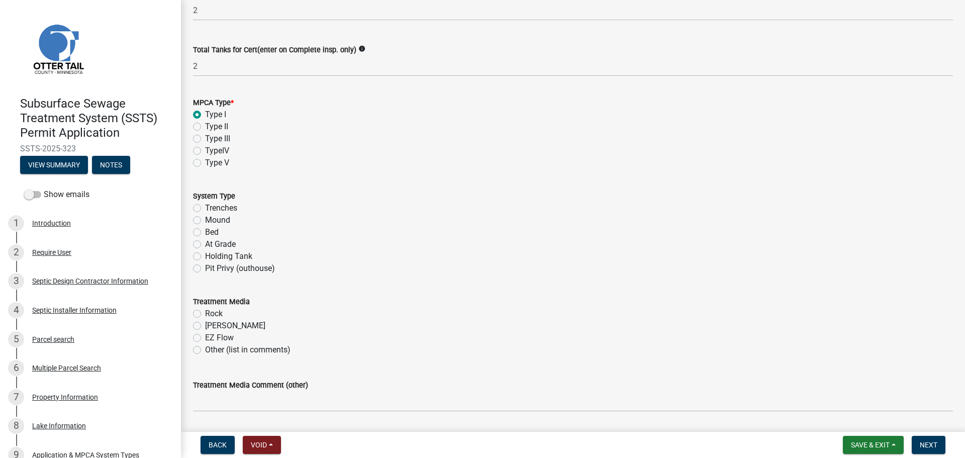
click at [205, 223] on label "Mound" at bounding box center [217, 220] width 25 height 12
click at [205, 221] on input "Mound" at bounding box center [208, 217] width 7 height 7
radio input "true"
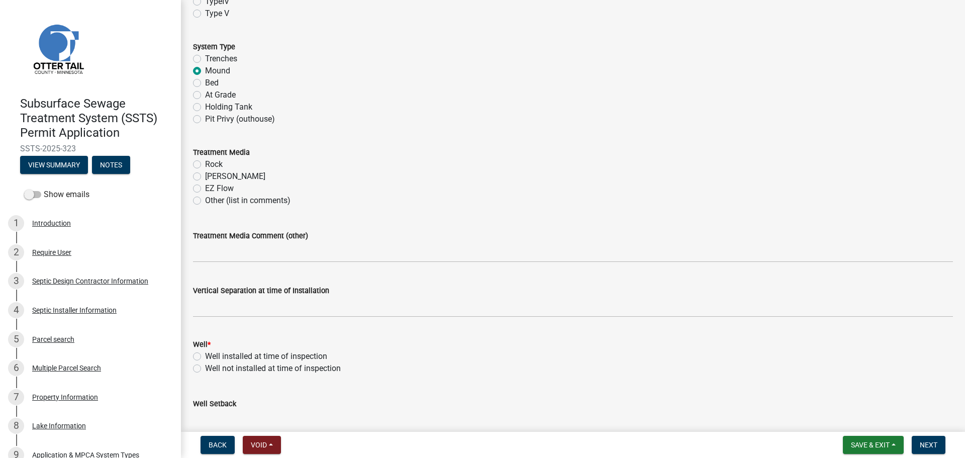
scroll to position [402, 0]
click at [205, 172] on label "[PERSON_NAME]" at bounding box center [235, 175] width 60 height 12
click at [205, 172] on input "[PERSON_NAME]" at bounding box center [208, 172] width 7 height 7
radio input "true"
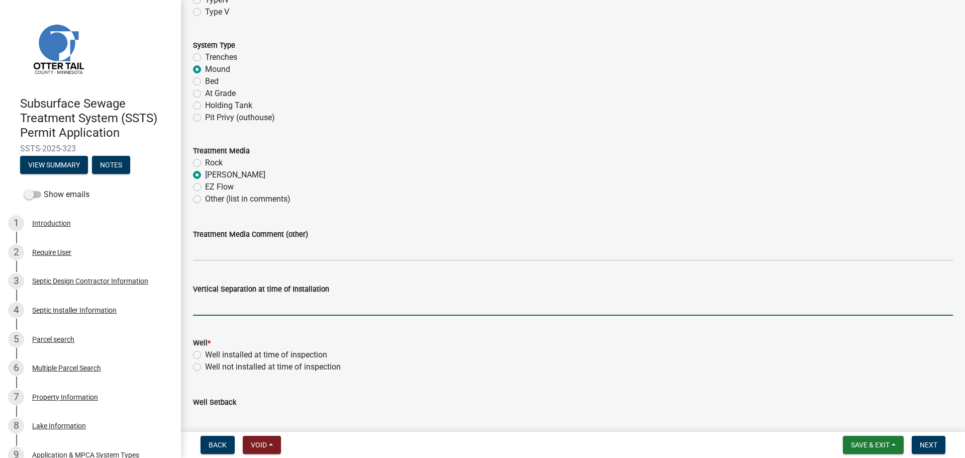
click at [246, 308] on input "text" at bounding box center [573, 305] width 760 height 21
type input "39"
click at [260, 355] on label "Well installed at time of inspection" at bounding box center [266, 355] width 122 height 12
click at [212, 355] on input "Well installed at time of inspection" at bounding box center [208, 352] width 7 height 7
radio input "true"
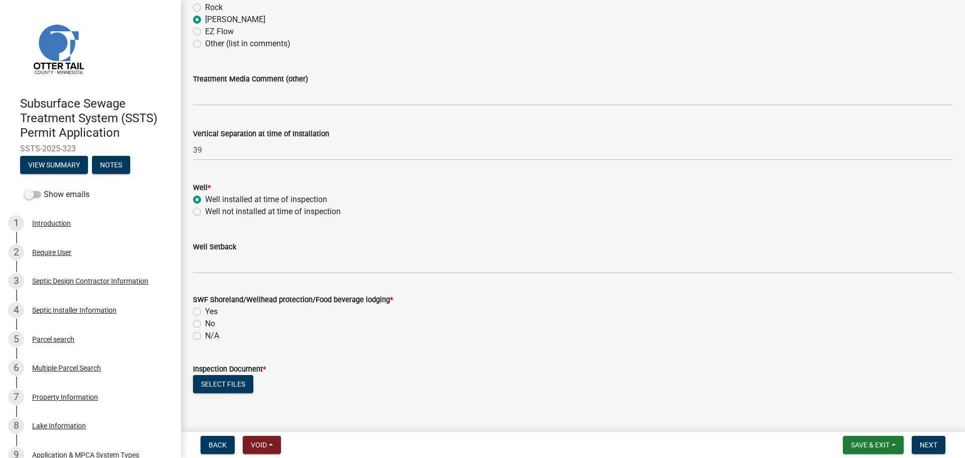
scroll to position [603, 0]
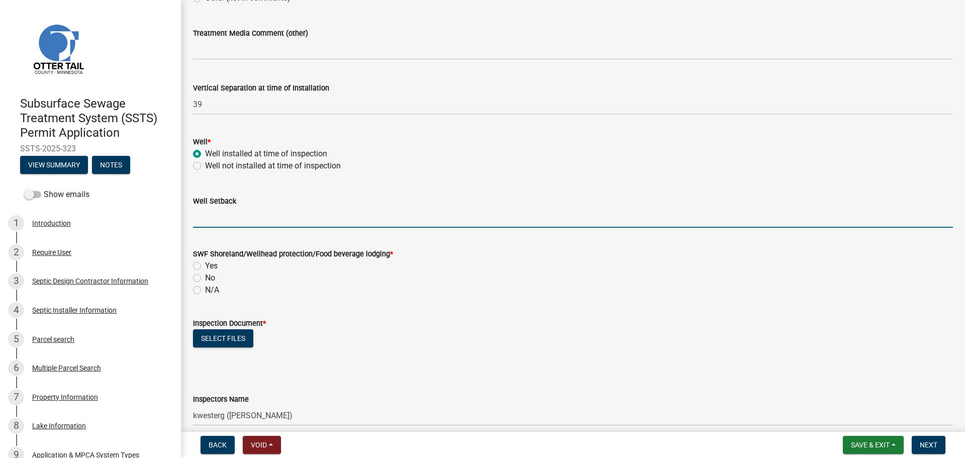
click at [237, 218] on input "Well Setback" at bounding box center [573, 217] width 760 height 21
type input "100+"
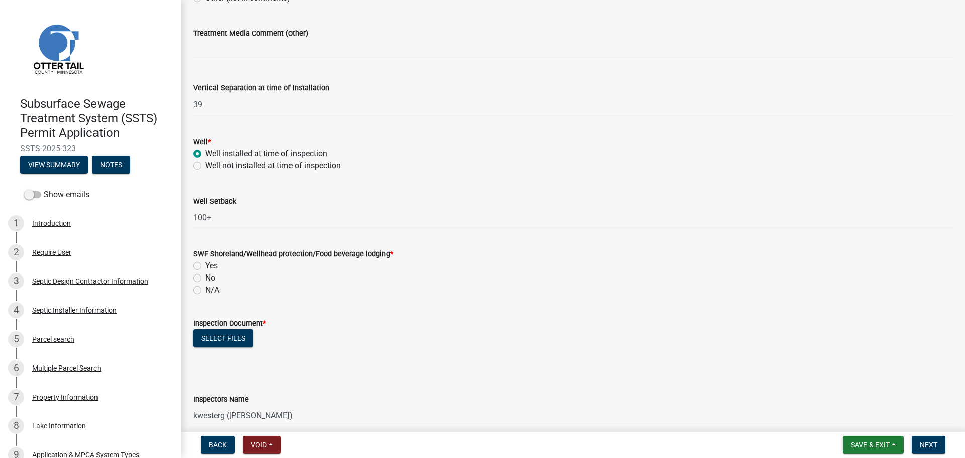
click at [205, 265] on label "Yes" at bounding box center [211, 266] width 13 height 12
click at [205, 265] on input "Yes" at bounding box center [208, 263] width 7 height 7
radio input "true"
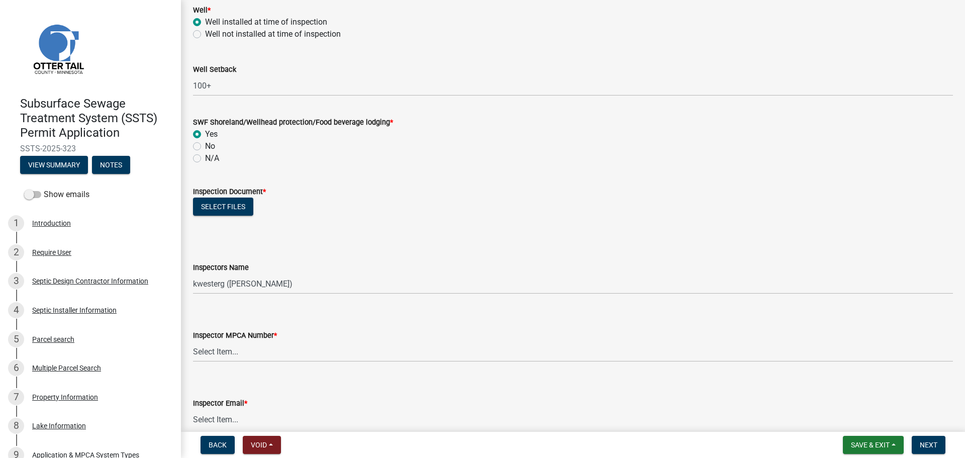
scroll to position [754, 0]
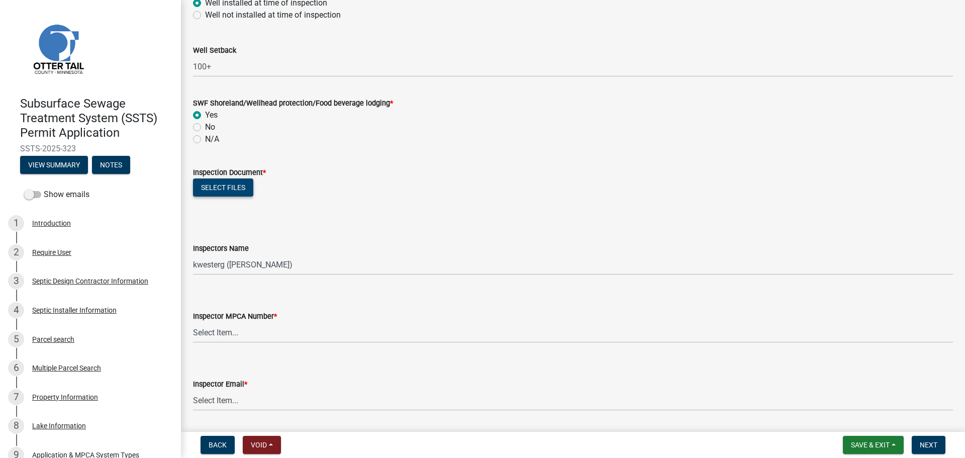
click at [205, 193] on button "Select files" at bounding box center [223, 187] width 60 height 18
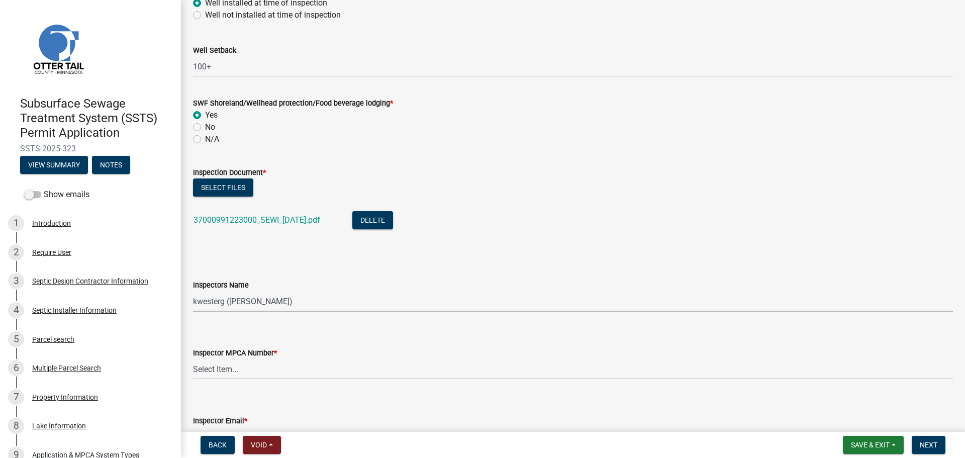
click at [243, 296] on select "Select Item... btollefson ([PERSON_NAME]) [PERSON_NAME] ([PERSON_NAME]) eplaste…" at bounding box center [573, 301] width 760 height 21
select select "facec742-7e79-4c33-8241-13e023664843"
click at [193, 291] on select "Select Item... btollefson ([PERSON_NAME]) [PERSON_NAME] ([PERSON_NAME]) eplaste…" at bounding box center [573, 301] width 760 height 21
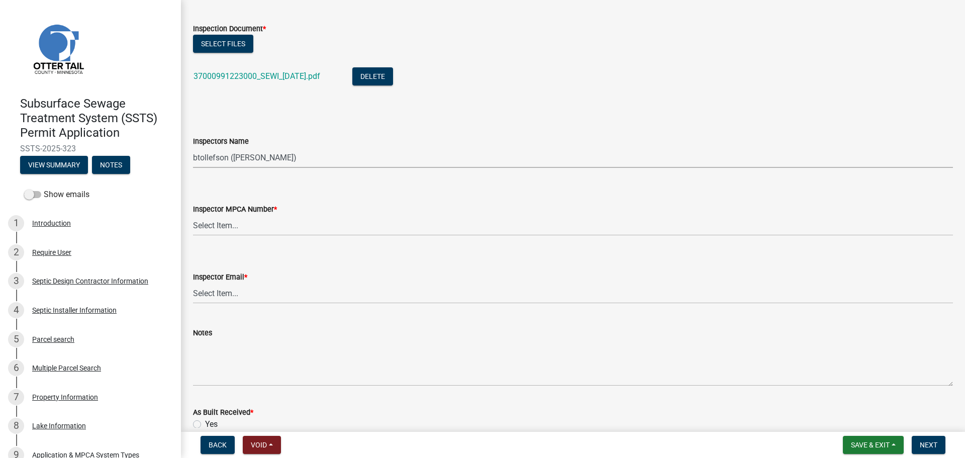
scroll to position [955, 0]
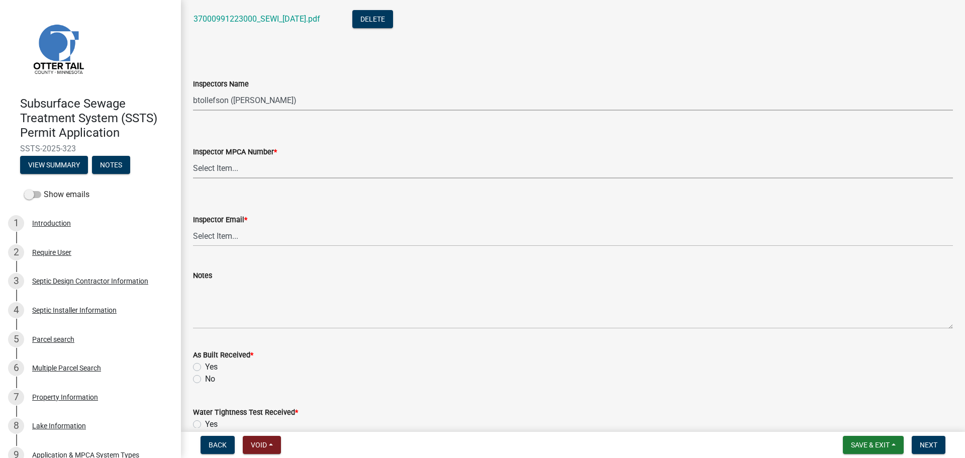
click at [246, 169] on select "Select Item... [PERSON_NAME] (10415) [PERSON_NAME] (924) [PERSON_NAME] (1957) […" at bounding box center [573, 168] width 760 height 21
click at [193, 158] on select "Select Item... [PERSON_NAME] (10415) [PERSON_NAME] (924) [PERSON_NAME] (1957) […" at bounding box center [573, 168] width 760 height 21
select select "3a384654-27c5-4d59-8b75-a887e8a1870e"
click at [266, 240] on select "Select Item... [PERSON_NAME] ([EMAIL_ADDRESS][DOMAIN_NAME]) [PERSON_NAME] ([EMA…" at bounding box center [573, 236] width 760 height 21
click at [193, 226] on select "Select Item... [PERSON_NAME] ([EMAIL_ADDRESS][DOMAIN_NAME]) [PERSON_NAME] ([EMA…" at bounding box center [573, 236] width 760 height 21
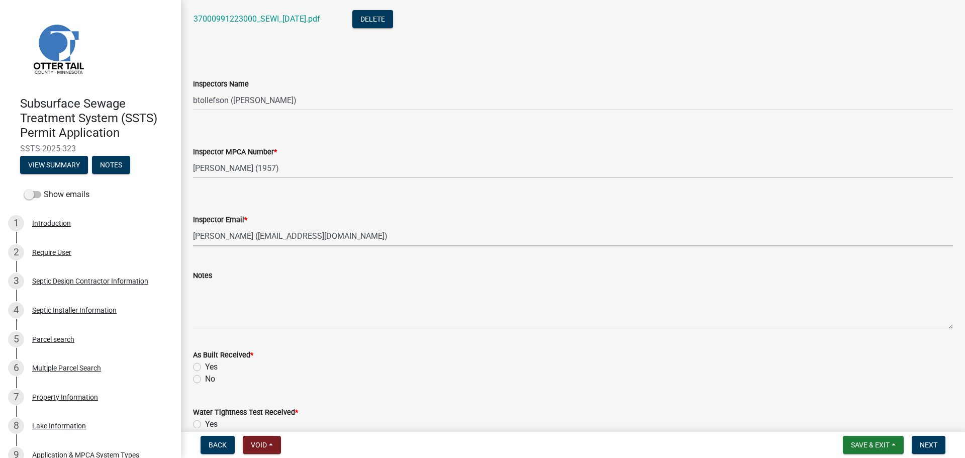
select select "541addf4-52df-4608-91ce-bf29f574816c"
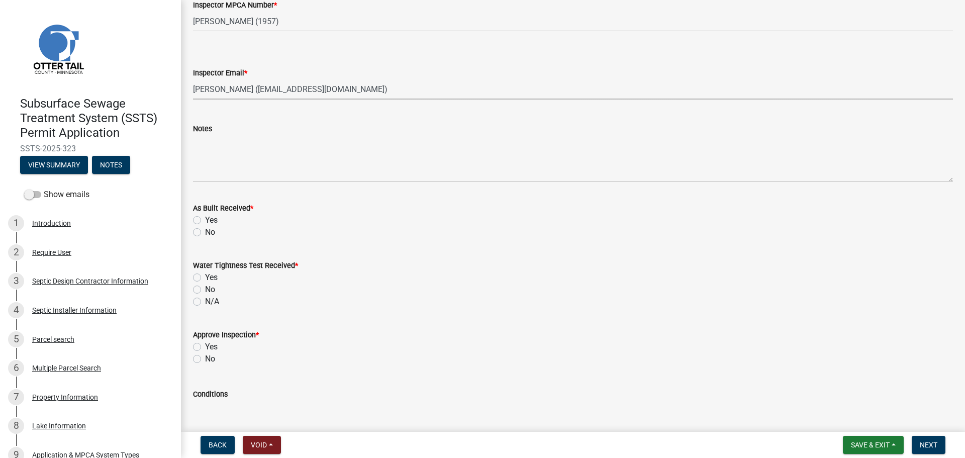
scroll to position [1156, 0]
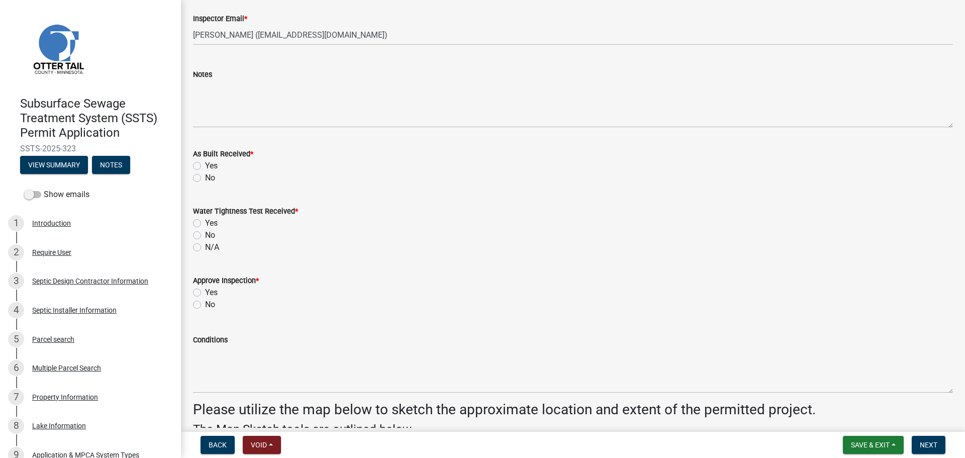
click at [205, 164] on label "Yes" at bounding box center [211, 166] width 13 height 12
click at [205, 164] on input "Yes" at bounding box center [208, 163] width 7 height 7
radio input "true"
click at [200, 251] on div "N/A" at bounding box center [573, 247] width 760 height 12
click at [205, 245] on label "N/A" at bounding box center [212, 247] width 14 height 12
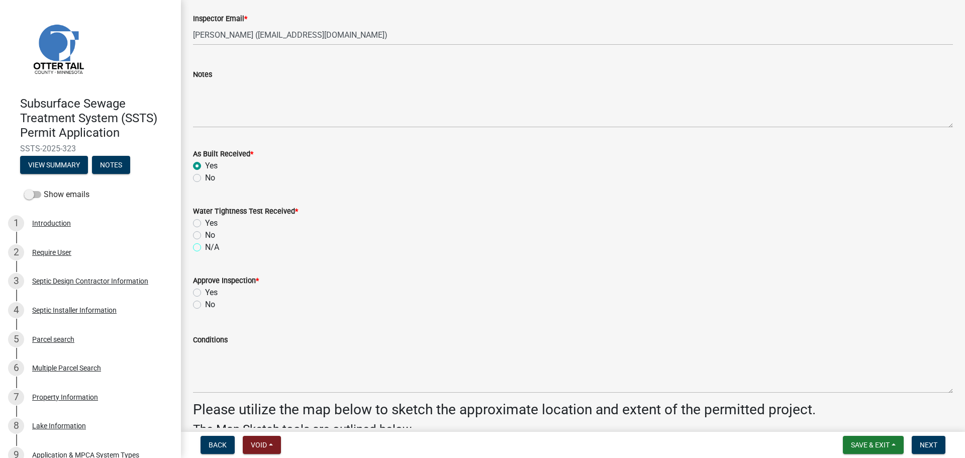
click at [205, 245] on input "N/A" at bounding box center [208, 244] width 7 height 7
radio input "true"
click at [205, 293] on label "Yes" at bounding box center [211, 293] width 13 height 12
click at [205, 293] on input "Yes" at bounding box center [208, 290] width 7 height 7
radio input "true"
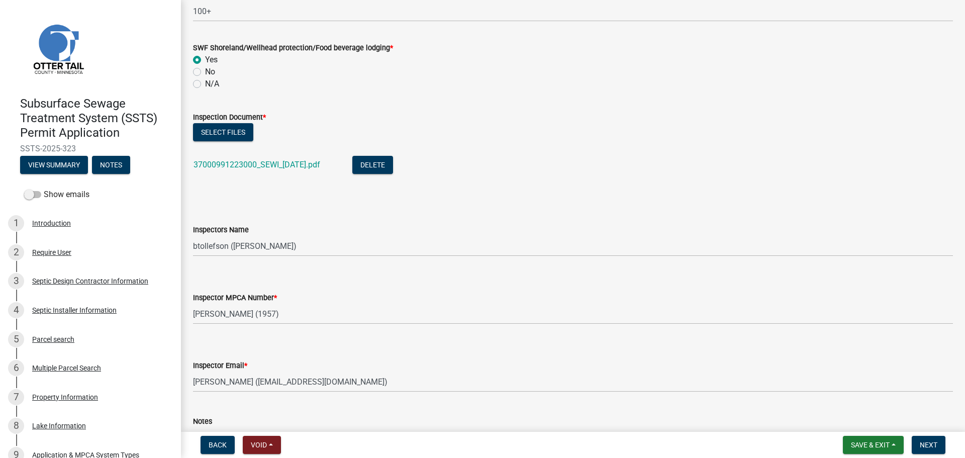
scroll to position [804, 0]
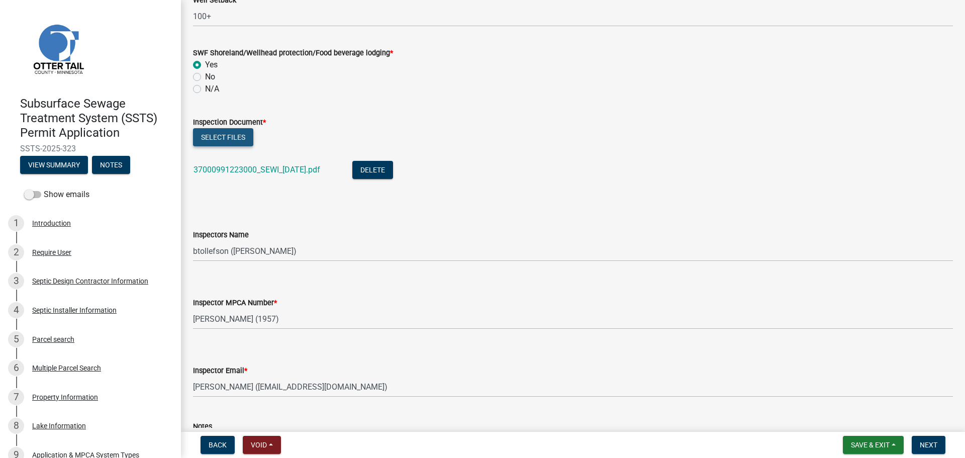
click at [210, 131] on button "Select files" at bounding box center [223, 137] width 60 height 18
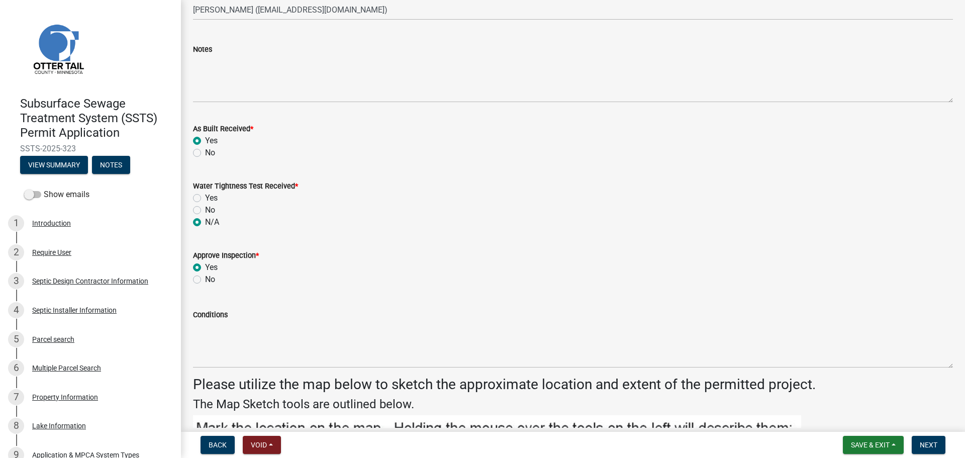
scroll to position [1257, 0]
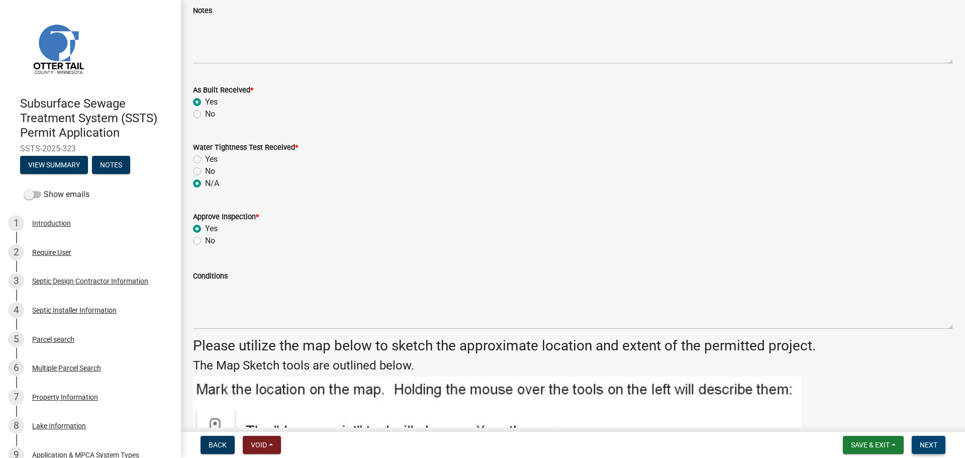
click at [933, 442] on span "Next" at bounding box center [929, 445] width 18 height 8
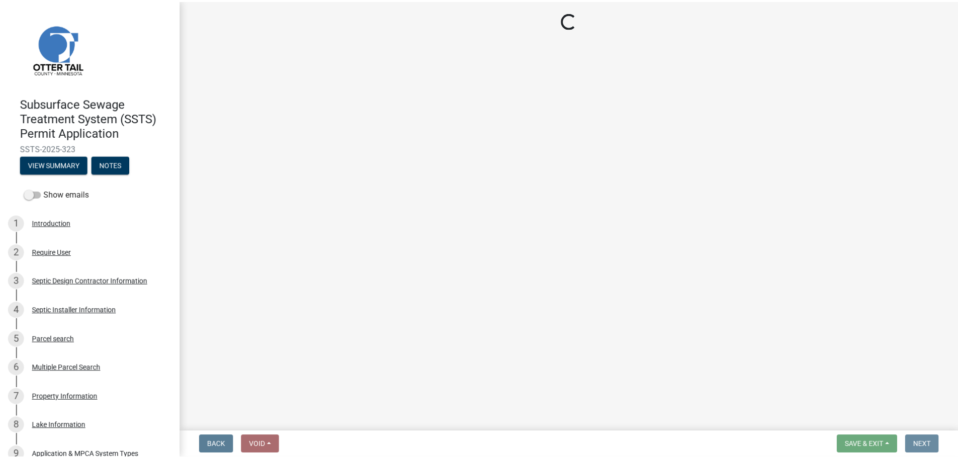
scroll to position [0, 0]
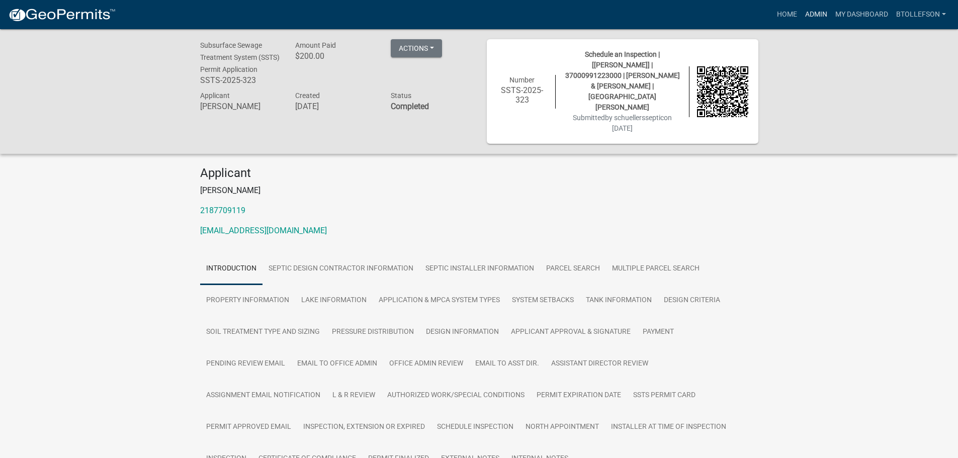
click at [826, 19] on link "Admin" at bounding box center [816, 14] width 30 height 19
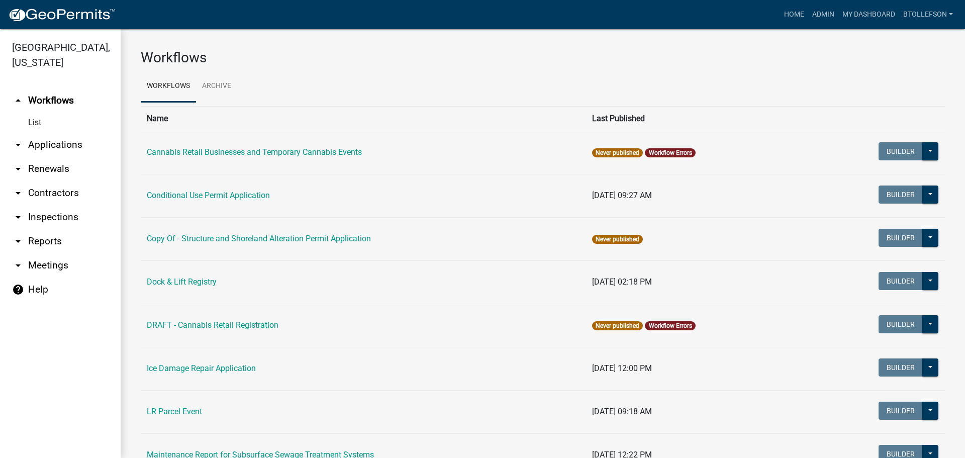
click at [53, 139] on link "arrow_drop_down Applications" at bounding box center [60, 145] width 121 height 24
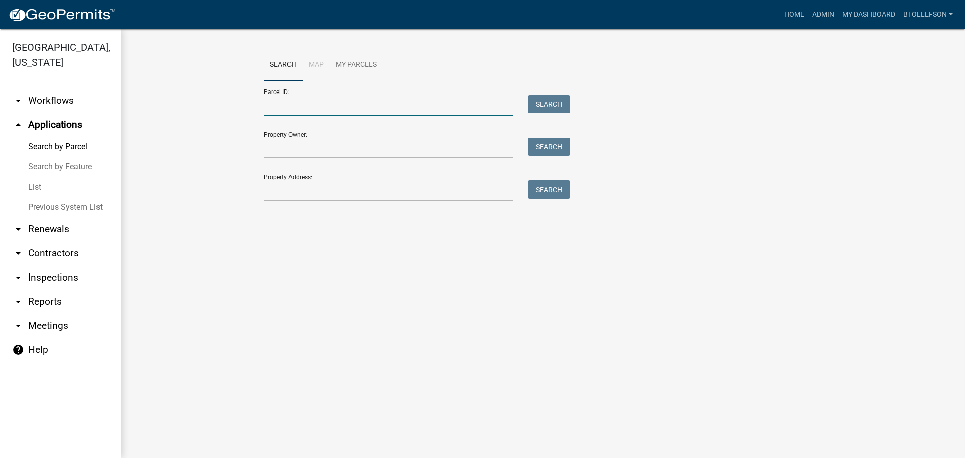
click at [307, 103] on input "Parcel ID:" at bounding box center [388, 105] width 249 height 21
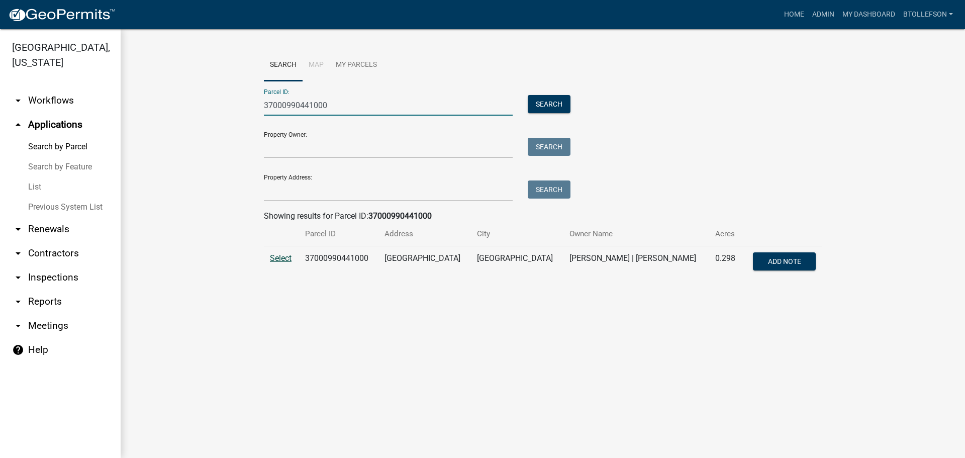
type input "37000990441000"
click at [289, 256] on span "Select" at bounding box center [281, 258] width 22 height 10
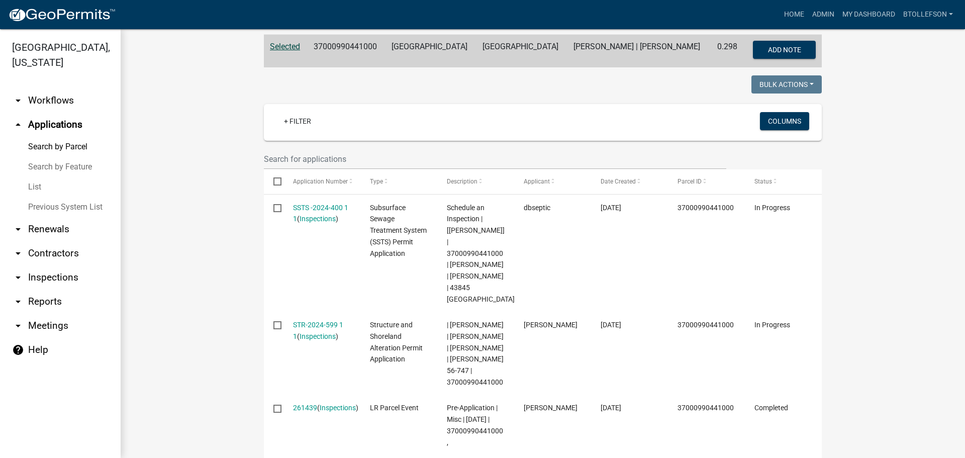
scroll to position [251, 0]
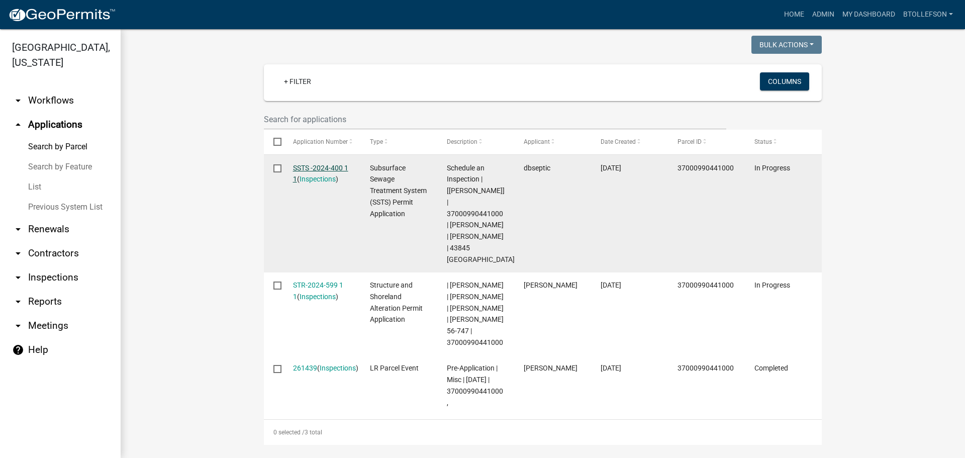
click at [309, 170] on link "SSTS -2024-400 1 1" at bounding box center [320, 174] width 55 height 20
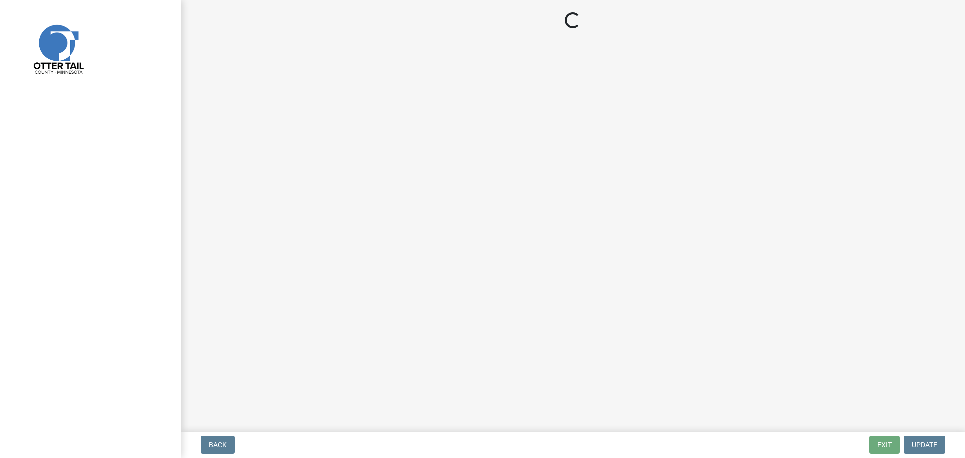
select select "710d5f49-2663-4e73-9718-d0c4e189f5ed"
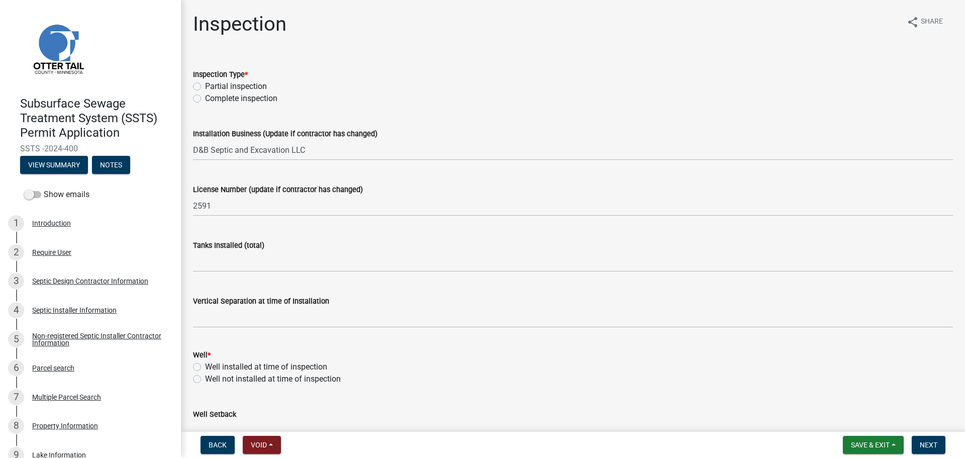
click at [193, 97] on div "Inspection Type * Partial inspection Complete inspection" at bounding box center [573, 80] width 775 height 48
click at [205, 98] on label "Complete inspection" at bounding box center [241, 99] width 72 height 12
click at [205, 98] on input "Complete inspection" at bounding box center [208, 96] width 7 height 7
radio input "true"
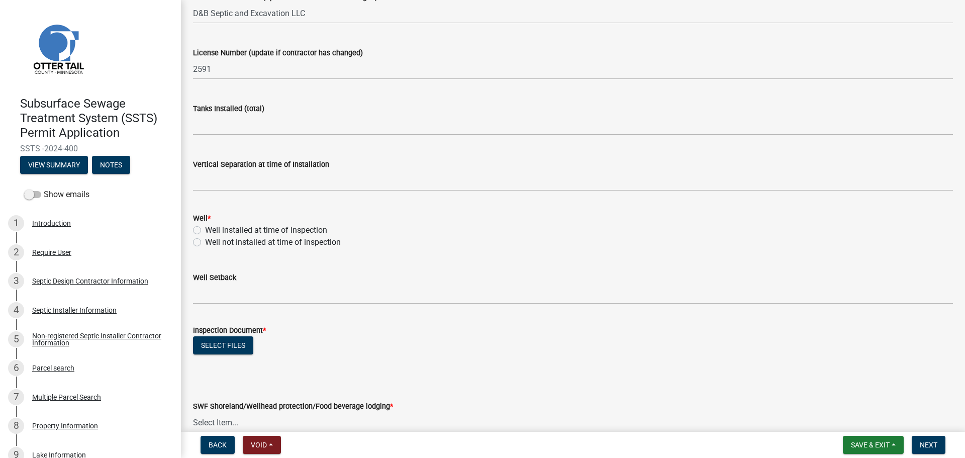
scroll to position [151, 0]
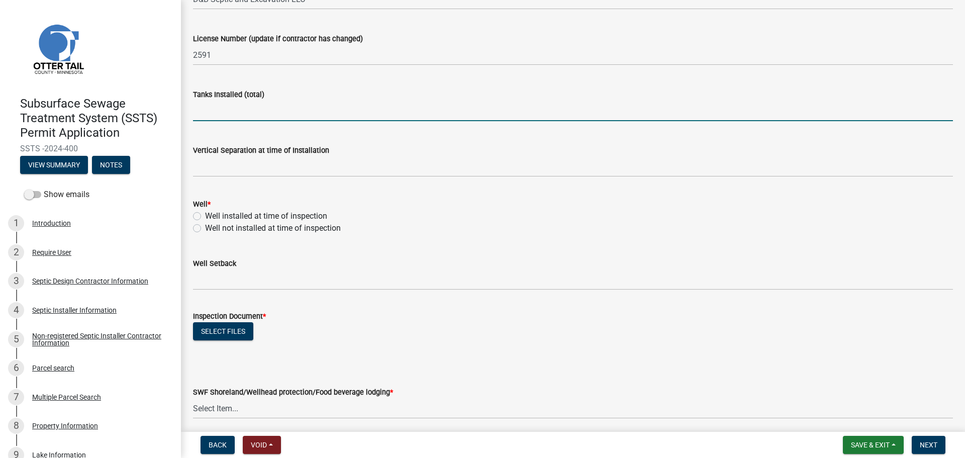
click at [307, 109] on input "text" at bounding box center [573, 111] width 760 height 21
type input "1"
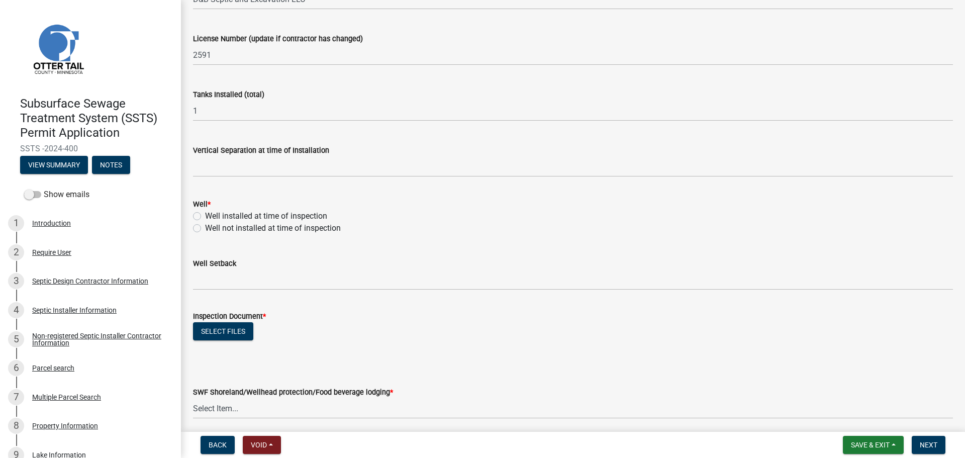
click at [205, 216] on label "Well installed at time of inspection" at bounding box center [266, 216] width 122 height 12
click at [205, 216] on input "Well installed at time of inspection" at bounding box center [208, 213] width 7 height 7
radio input "true"
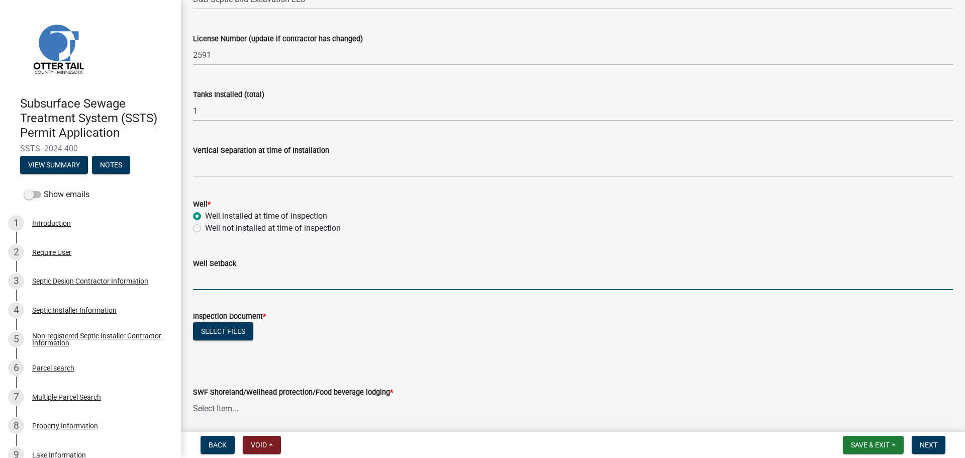
click at [237, 282] on input "Well Setback" at bounding box center [573, 279] width 760 height 21
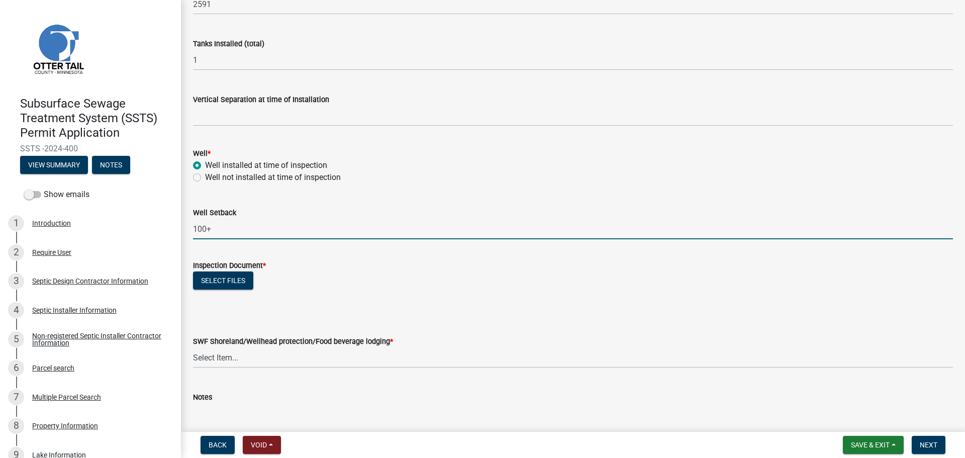
scroll to position [352, 0]
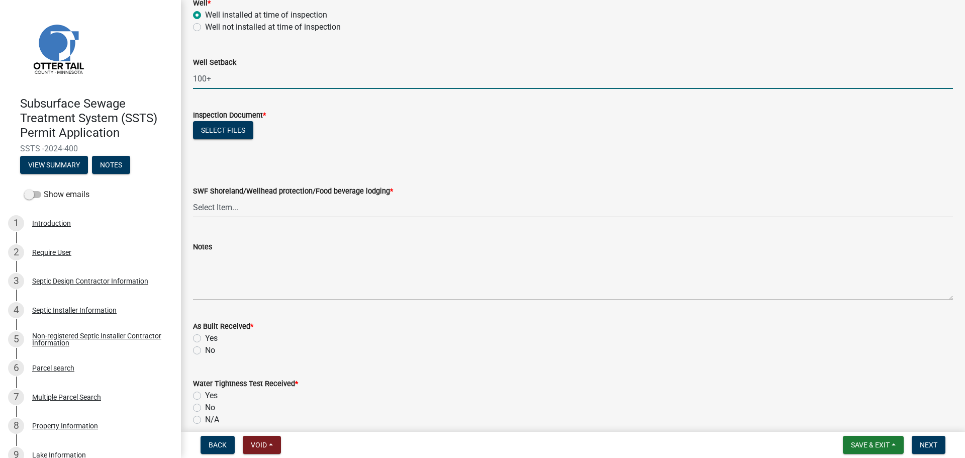
type input "100+"
click at [255, 133] on div "Select files" at bounding box center [573, 131] width 760 height 21
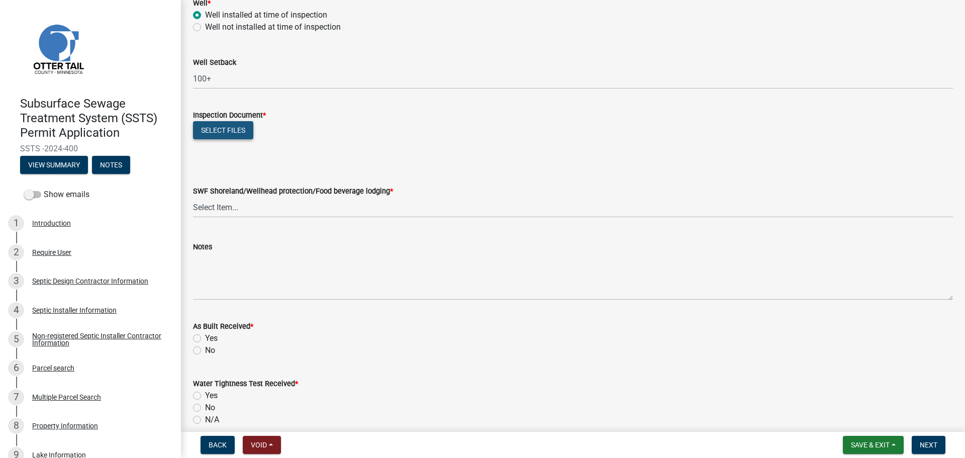
click at [252, 133] on button "Select files" at bounding box center [223, 130] width 60 height 18
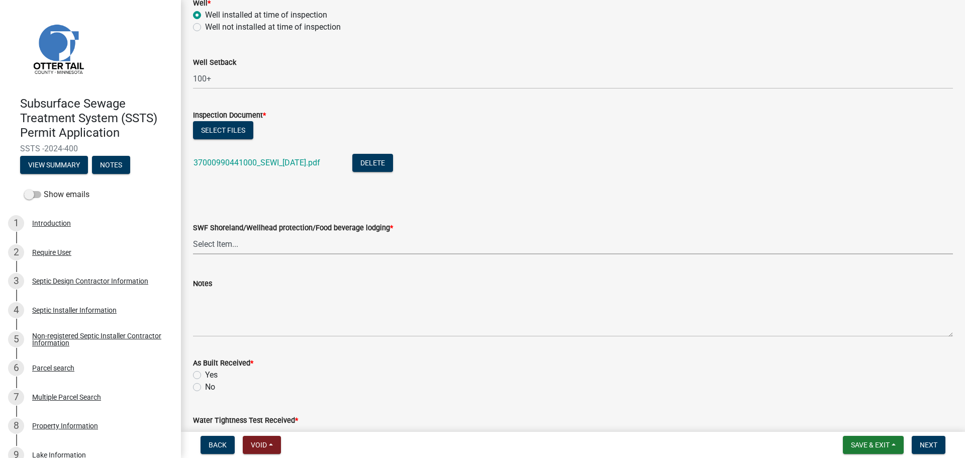
click at [240, 245] on select "Select Item... Yes No" at bounding box center [573, 244] width 760 height 21
click at [193, 234] on select "Select Item... Yes No" at bounding box center [573, 244] width 760 height 21
select select "efd70d20-72f1-4c01-b743-31478b6312fb"
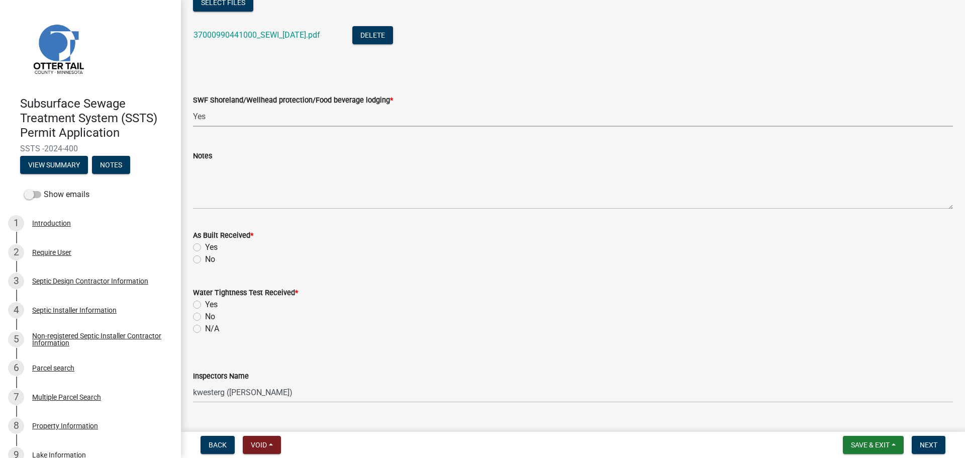
scroll to position [503, 0]
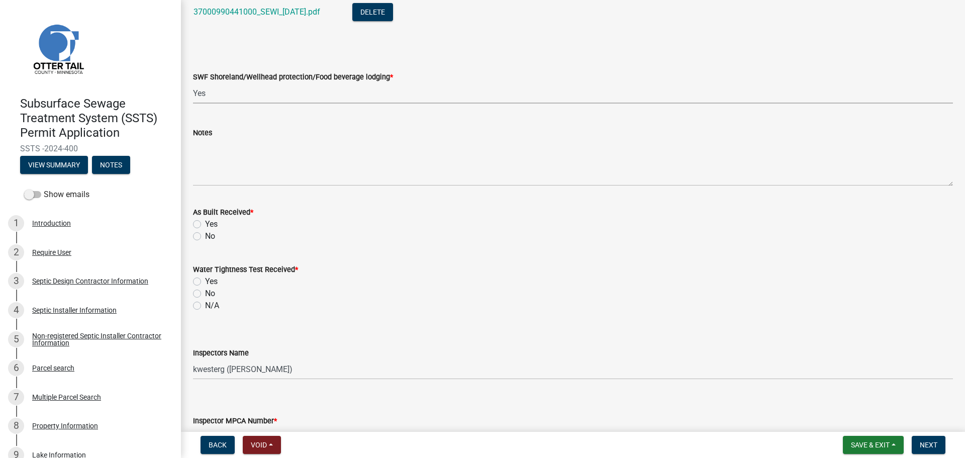
click at [205, 234] on label "No" at bounding box center [210, 236] width 10 height 12
click at [205, 234] on input "No" at bounding box center [208, 233] width 7 height 7
radio input "true"
click at [205, 291] on label "No" at bounding box center [210, 294] width 10 height 12
click at [205, 291] on input "No" at bounding box center [208, 291] width 7 height 7
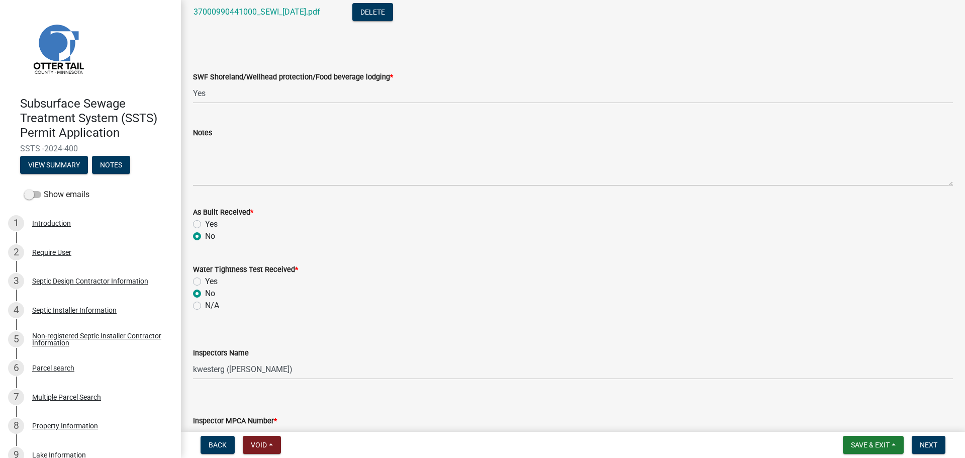
radio input "true"
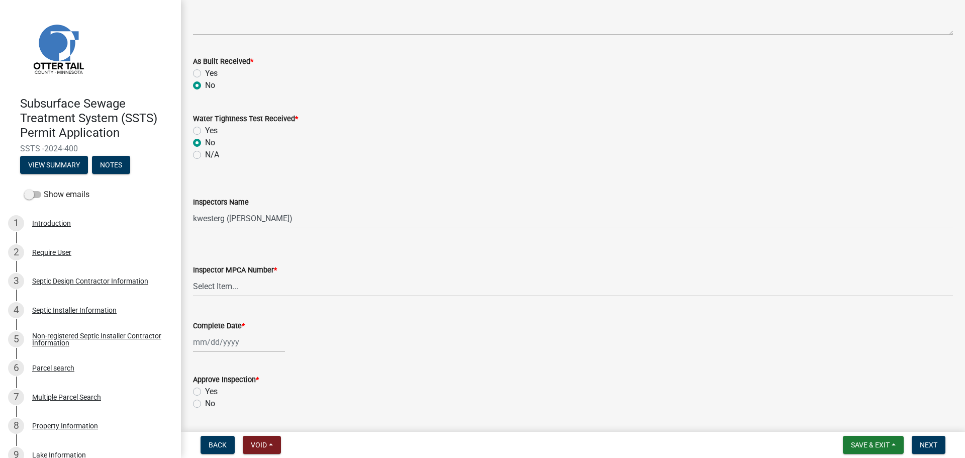
scroll to position [684, 0]
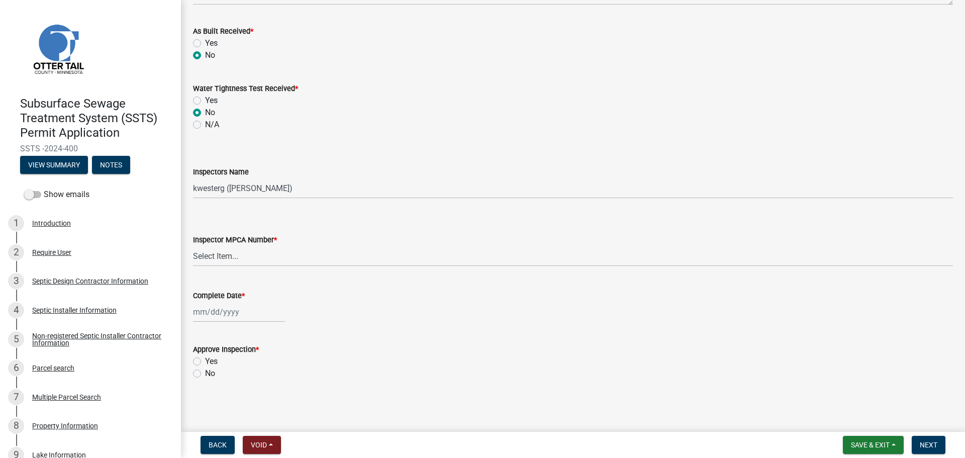
click at [321, 200] on wm-data-entity-input "Inspectors Name Select Item... btollefson ([PERSON_NAME]) [PERSON_NAME] ([PERSO…" at bounding box center [573, 174] width 760 height 68
click at [318, 193] on select "Select Item... btollefson ([PERSON_NAME]) [PERSON_NAME] ([PERSON_NAME]) eplaste…" at bounding box center [573, 188] width 760 height 21
select select "facec742-7e79-4c33-8241-13e023664843"
click at [193, 178] on select "Select Item... btollefson ([PERSON_NAME]) [PERSON_NAME] ([PERSON_NAME]) eplaste…" at bounding box center [573, 188] width 760 height 21
click at [303, 264] on select "Select Item... [PERSON_NAME] (10415) [PERSON_NAME] (924) [PERSON_NAME] (1957) […" at bounding box center [573, 256] width 760 height 21
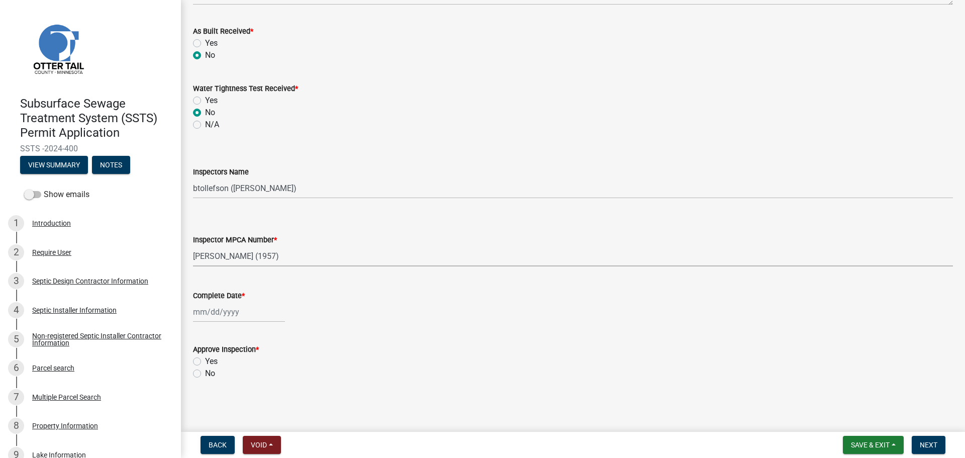
click at [193, 246] on select "Select Item... [PERSON_NAME] (10415) [PERSON_NAME] (924) [PERSON_NAME] (1957) […" at bounding box center [573, 256] width 760 height 21
select select "3a384654-27c5-4d59-8b75-a887e8a1870e"
select select "9"
select select "2025"
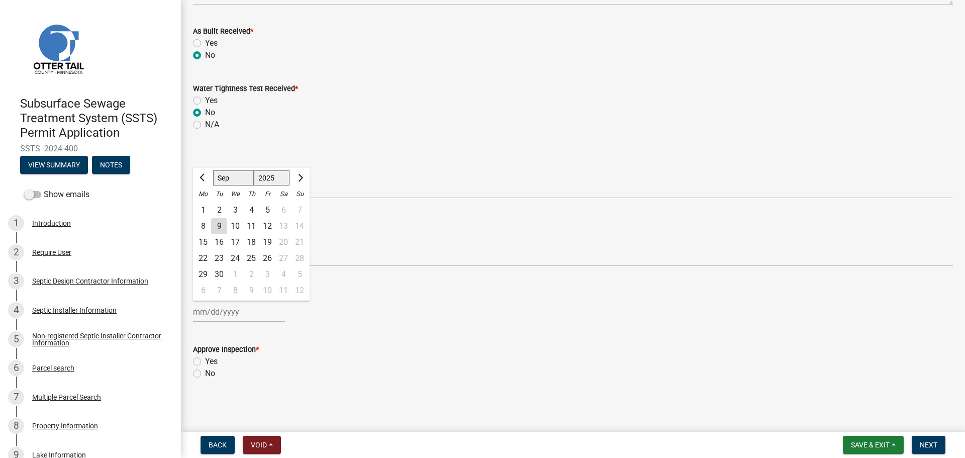
click at [238, 317] on div "[PERSON_NAME] Feb Mar Apr [PERSON_NAME][DATE] Oct Nov [DATE] 1526 1527 1528 152…" at bounding box center [239, 312] width 92 height 21
click at [216, 225] on div "9" at bounding box center [219, 226] width 16 height 16
type input "[DATE]"
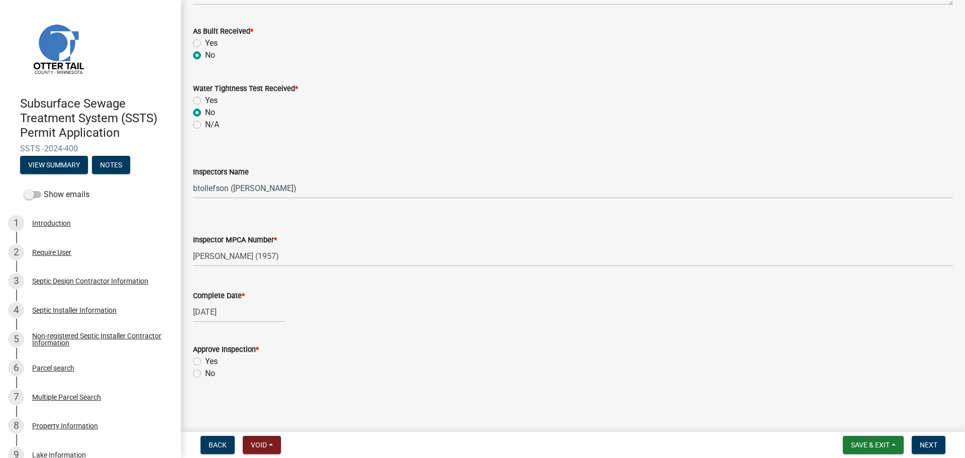
click at [205, 358] on label "Yes" at bounding box center [211, 361] width 13 height 12
click at [205, 358] on input "Yes" at bounding box center [208, 358] width 7 height 7
radio input "true"
click at [925, 446] on span "Next" at bounding box center [929, 445] width 18 height 8
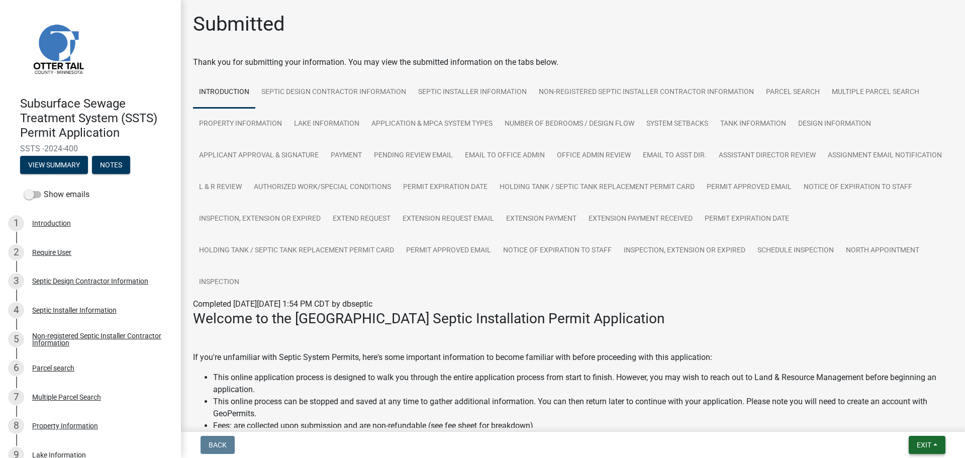
click at [924, 444] on span "Exit" at bounding box center [924, 445] width 15 height 8
click at [914, 429] on button "Save & Exit" at bounding box center [905, 419] width 80 height 24
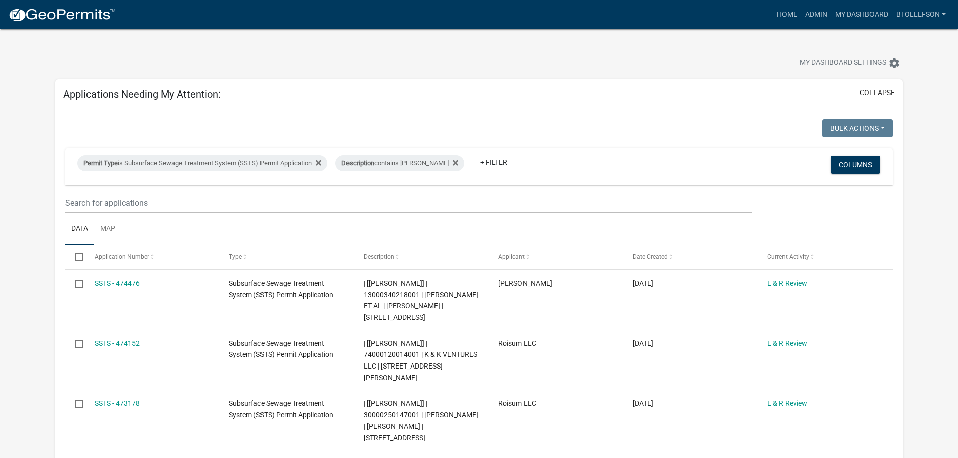
select select "3: 100"
click at [176, 166] on div "Permit Type is Subsurface Sewage Treatment System (SSTS) Permit Application" at bounding box center [202, 163] width 250 height 16
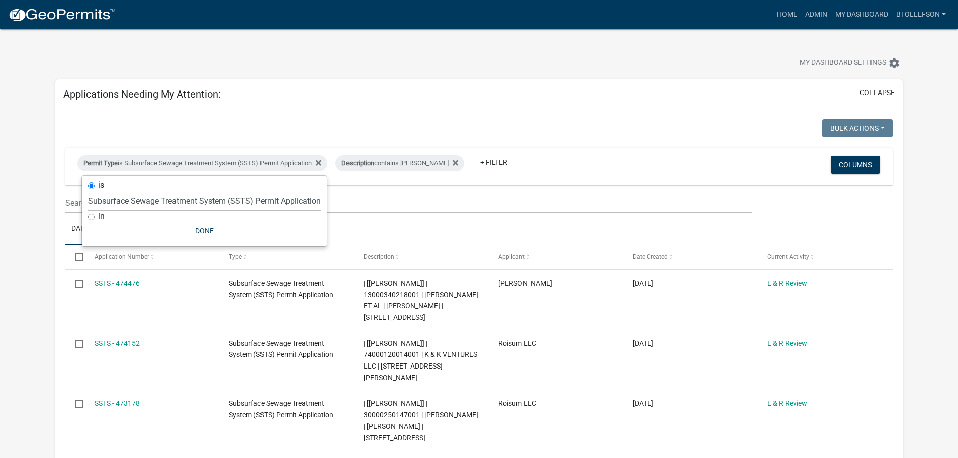
click at [210, 195] on select "Select an option Building Contractor / Excavators (Registration) Building Contr…" at bounding box center [204, 201] width 233 height 21
select select "79d4bf26-a84c-4898-8d16-9ebea2345fb4"
click at [88, 191] on select "Select an option Building Contractor / Excavators (Registration) Building Contr…" at bounding box center [204, 201] width 233 height 21
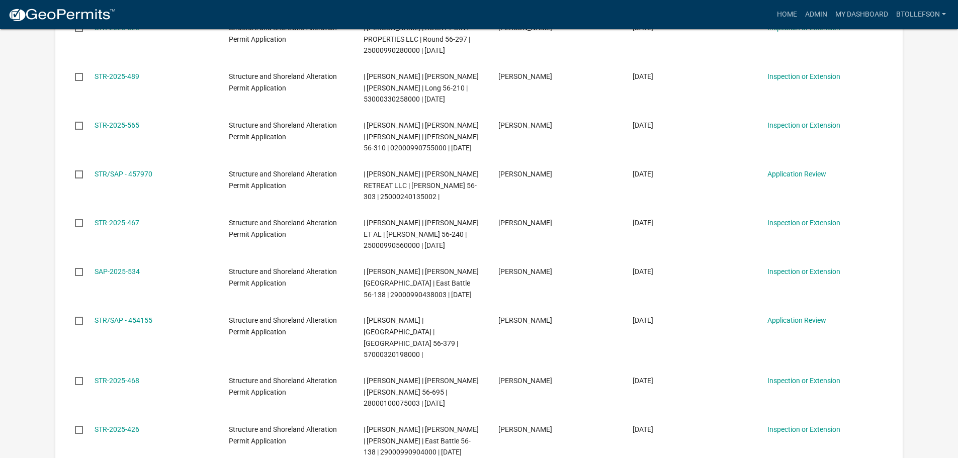
scroll to position [402, 0]
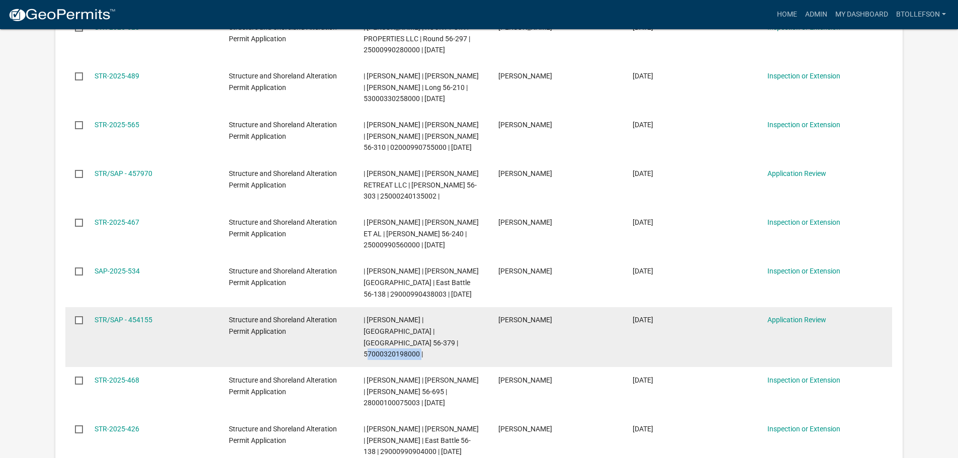
drag, startPoint x: 360, startPoint y: 364, endPoint x: 419, endPoint y: 368, distance: 59.0
click at [419, 368] on datatable-body-cell "| [PERSON_NAME] | [GEOGRAPHIC_DATA] | [GEOGRAPHIC_DATA] 56-379 | 57000320198000…" at bounding box center [421, 337] width 135 height 60
copy span "57000320198000"
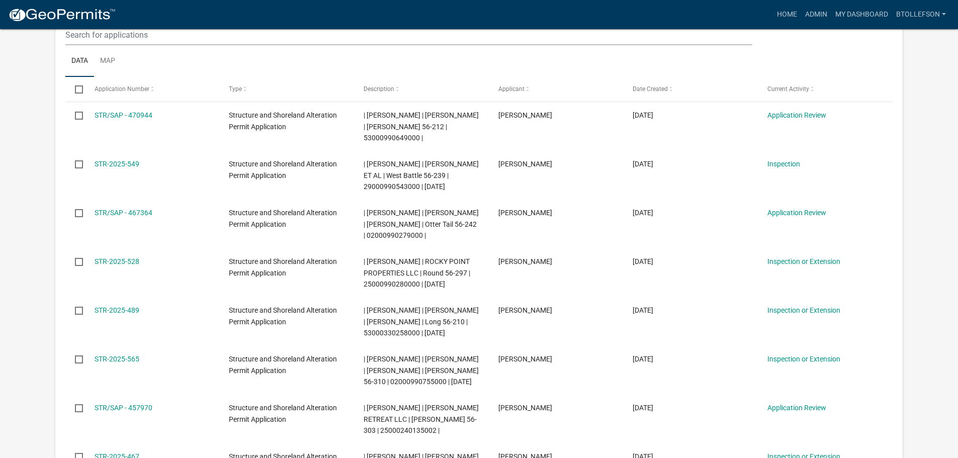
scroll to position [101, 0]
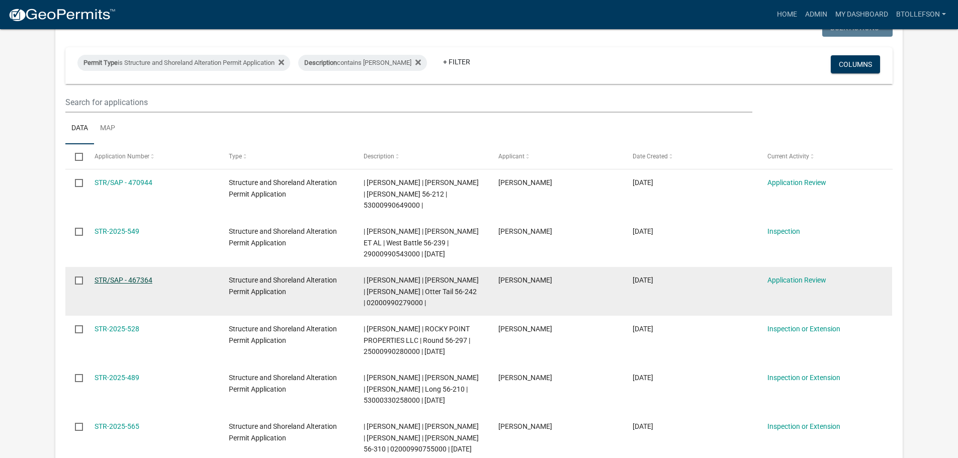
click at [136, 277] on link "STR/SAP - 467364" at bounding box center [124, 280] width 58 height 8
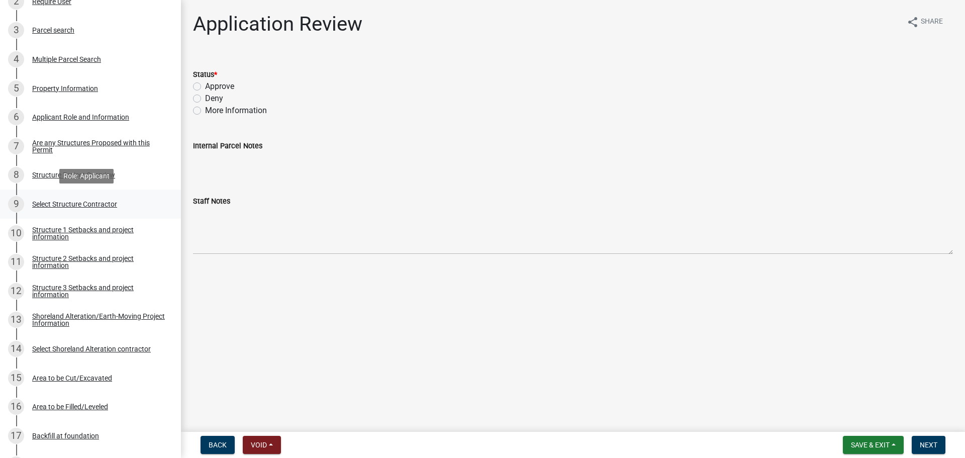
scroll to position [251, 0]
drag, startPoint x: 105, startPoint y: 231, endPoint x: 145, endPoint y: 246, distance: 42.3
click at [105, 231] on div "Structure 1 Setbacks and project information" at bounding box center [98, 233] width 133 height 14
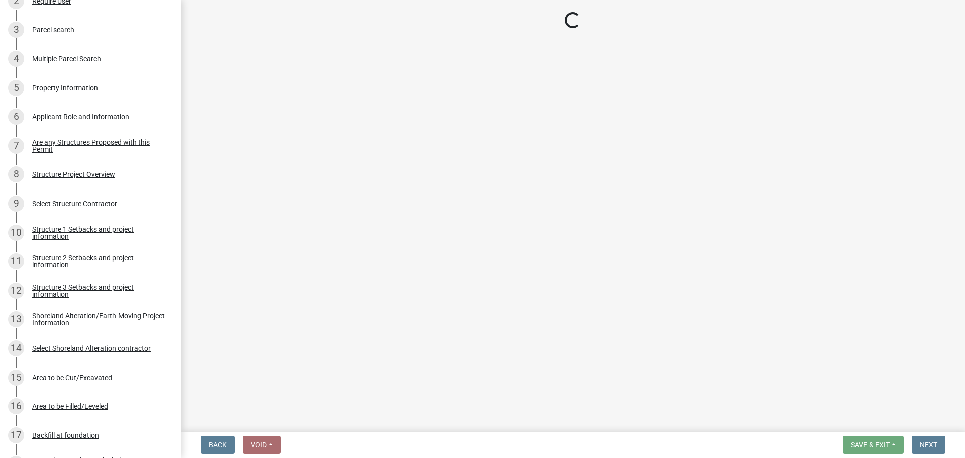
select select "a3cc236c-43aa-406a-8353-e0398d57c407"
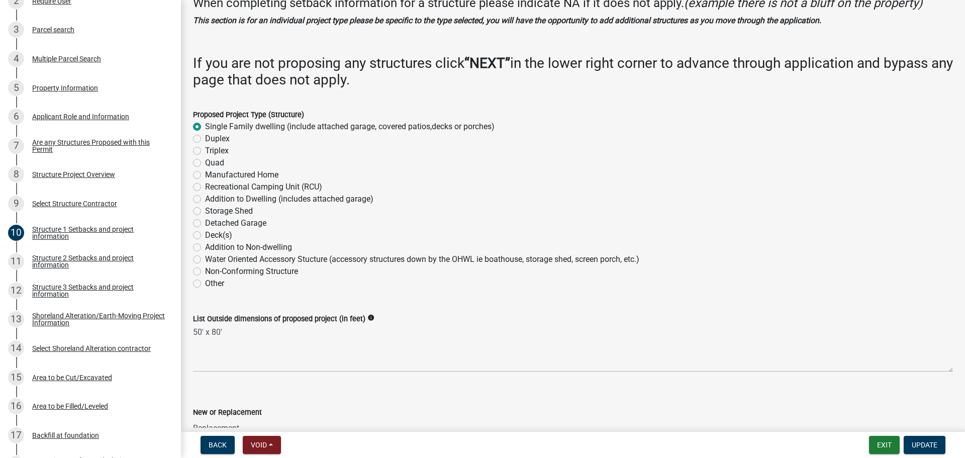
scroll to position [34, 0]
